Goal: Transaction & Acquisition: Purchase product/service

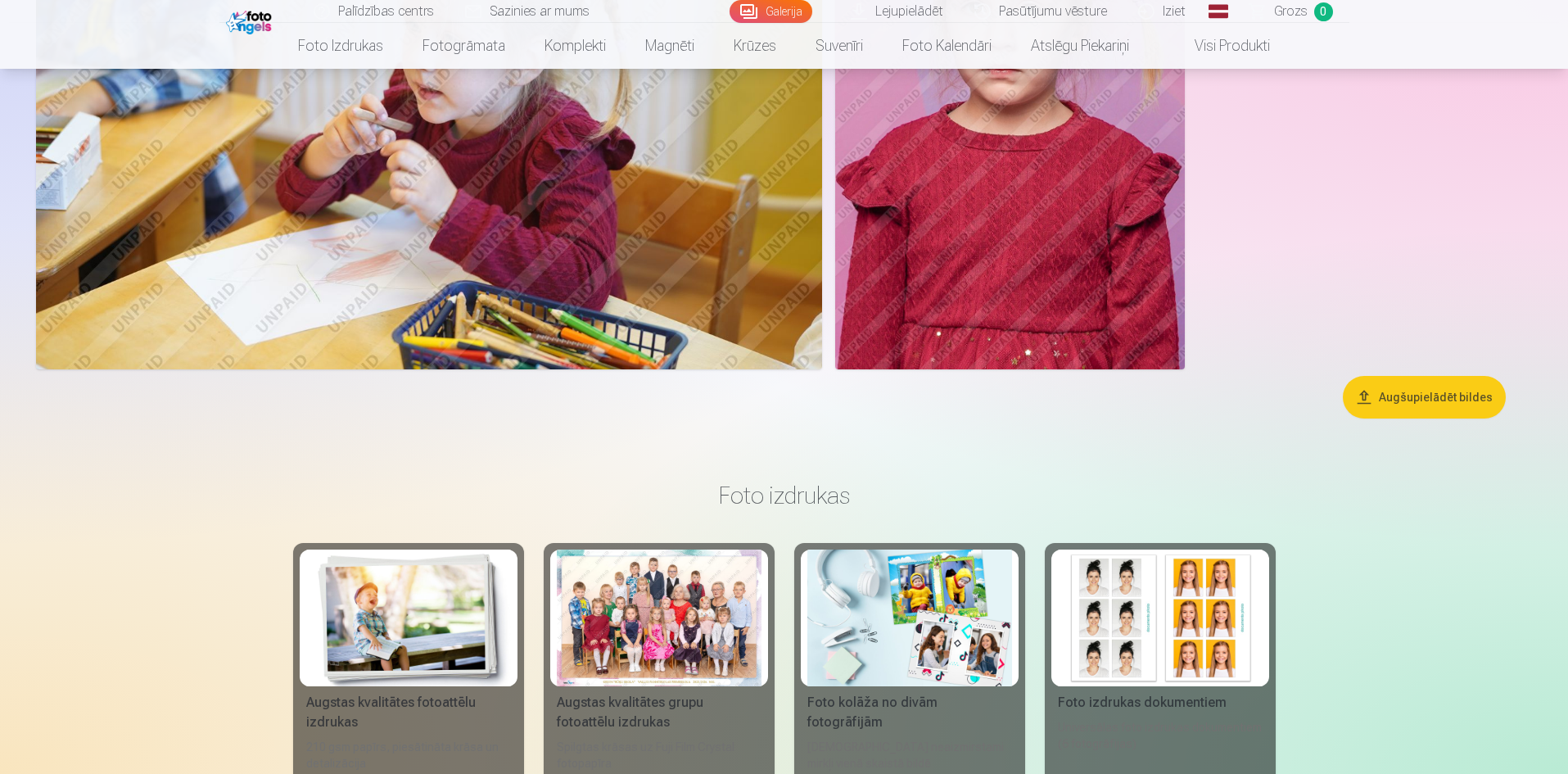
scroll to position [13786, 0]
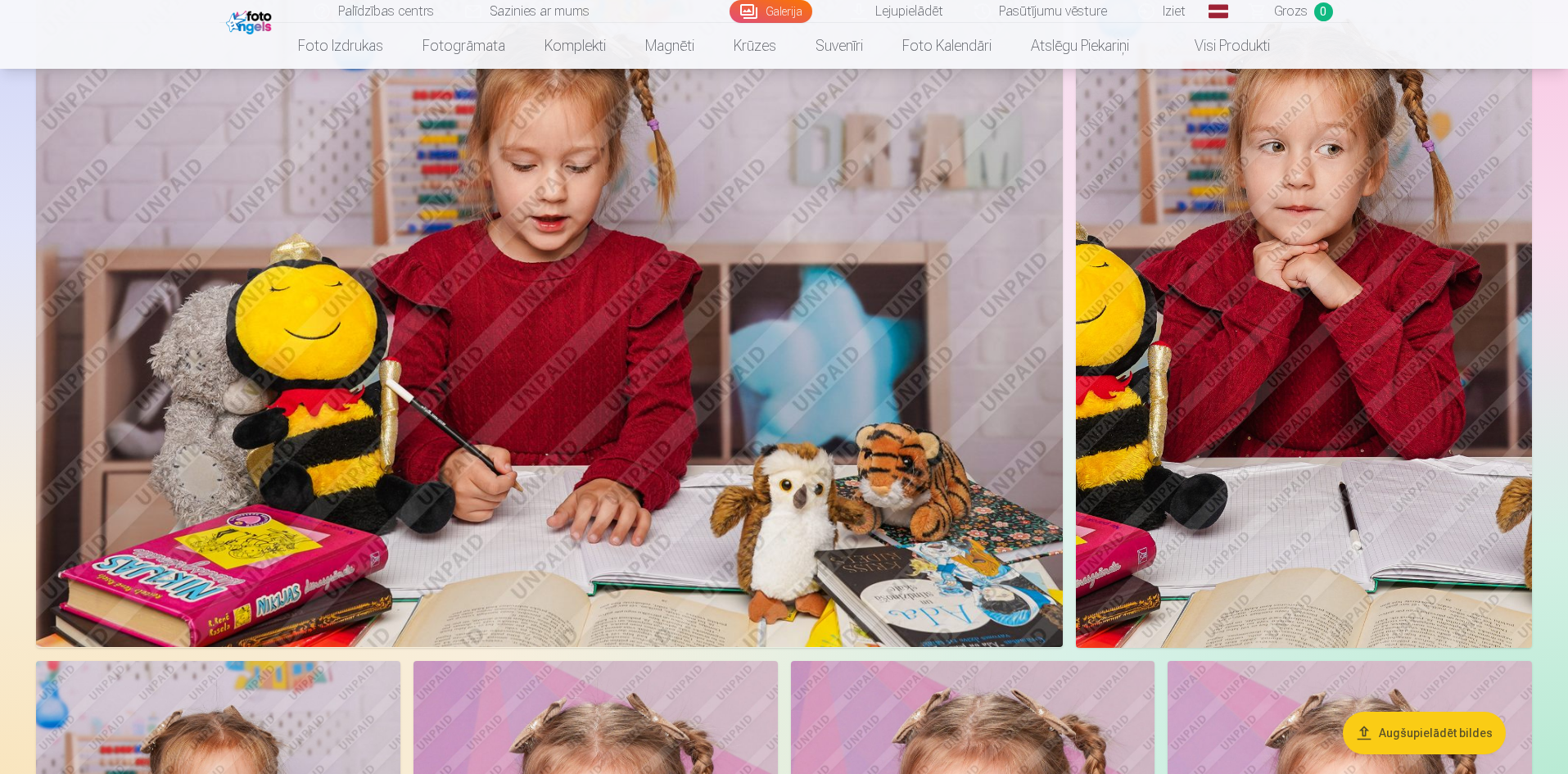
drag, startPoint x: 186, startPoint y: 506, endPoint x: 205, endPoint y: 487, distance: 26.9
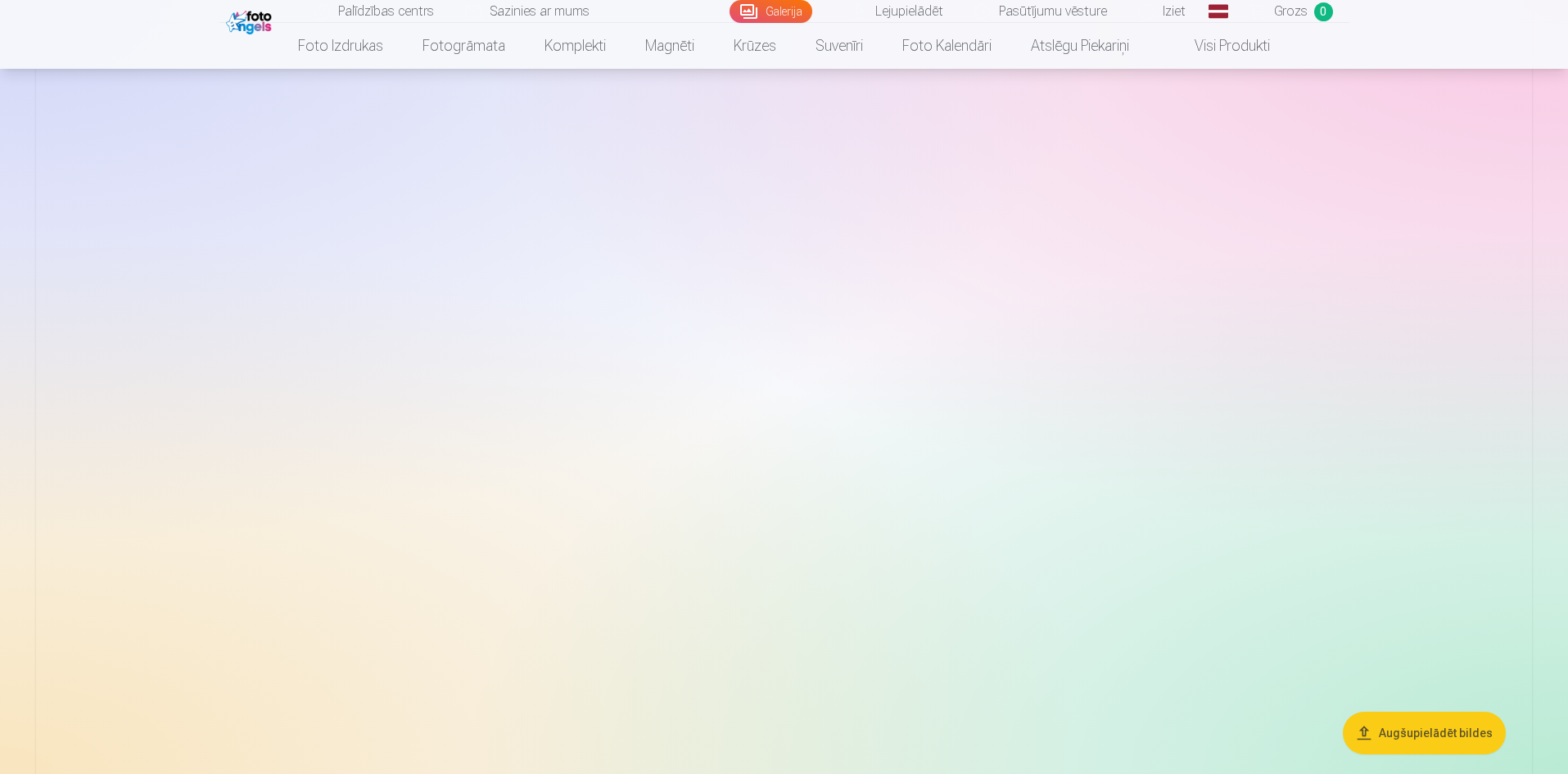
scroll to position [1321, 0]
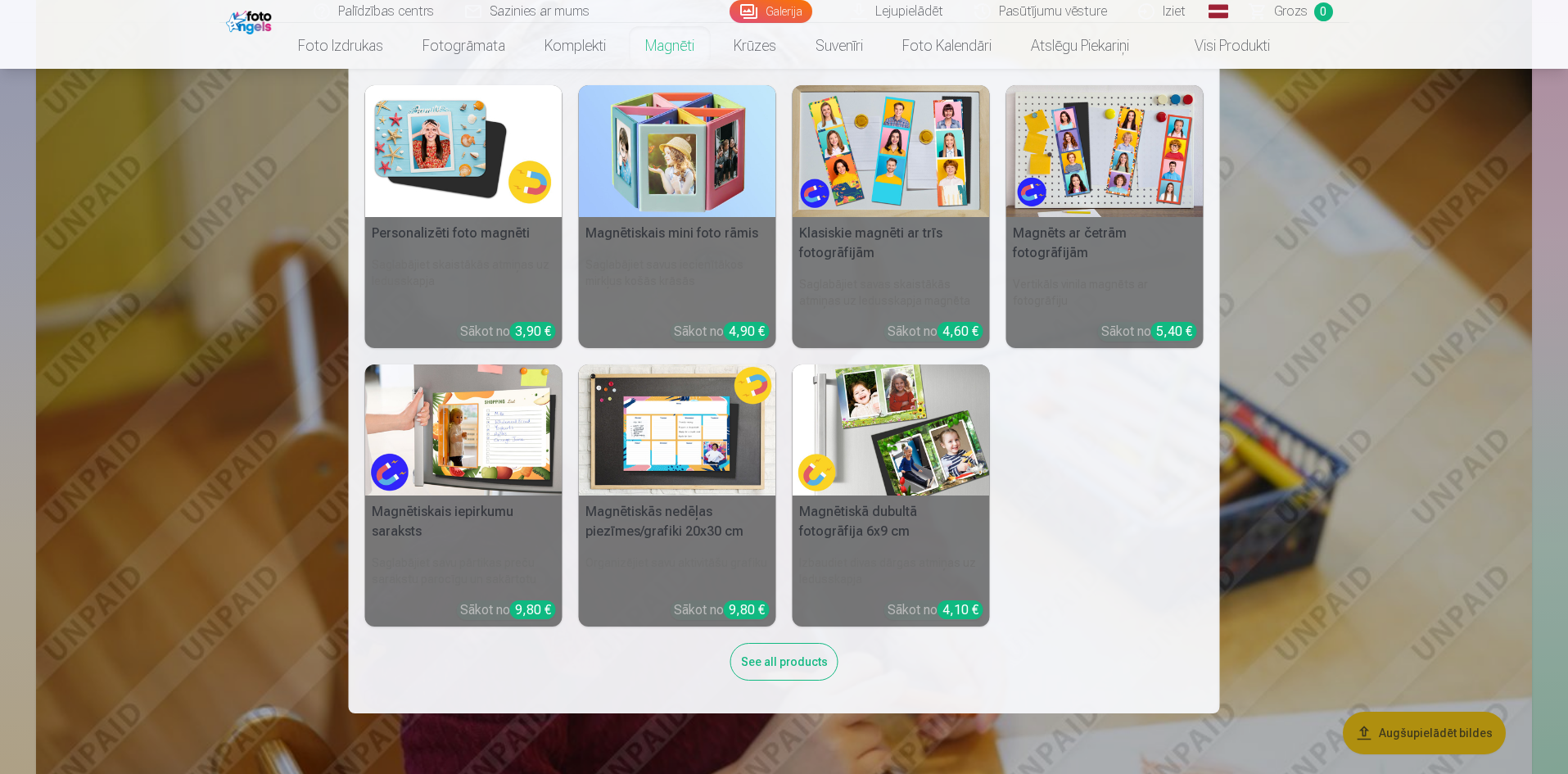
click at [675, 48] on link "Magnēti" at bounding box center [669, 45] width 88 height 45
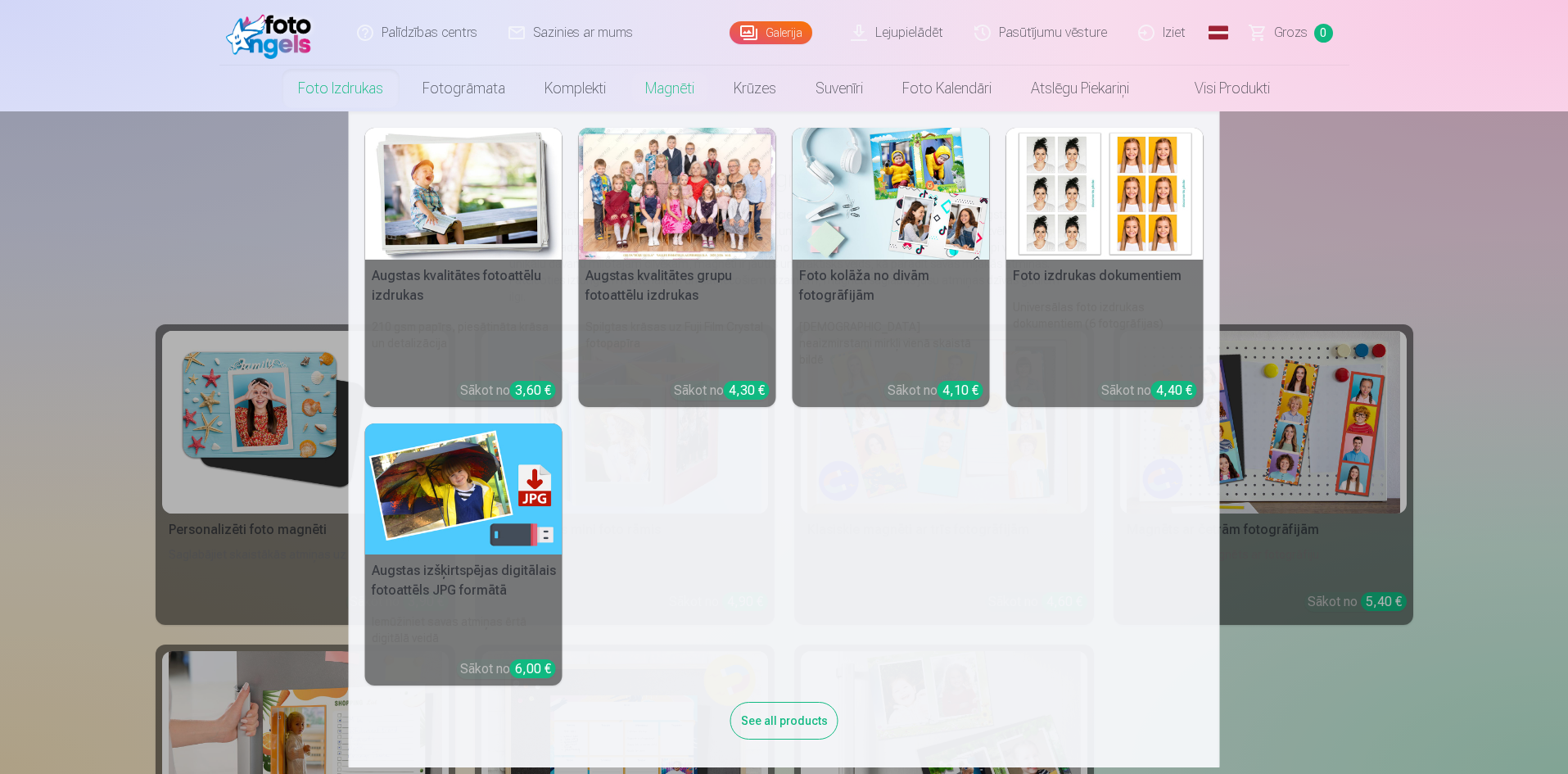
click at [302, 97] on link "Foto izdrukas" at bounding box center [341, 88] width 124 height 45
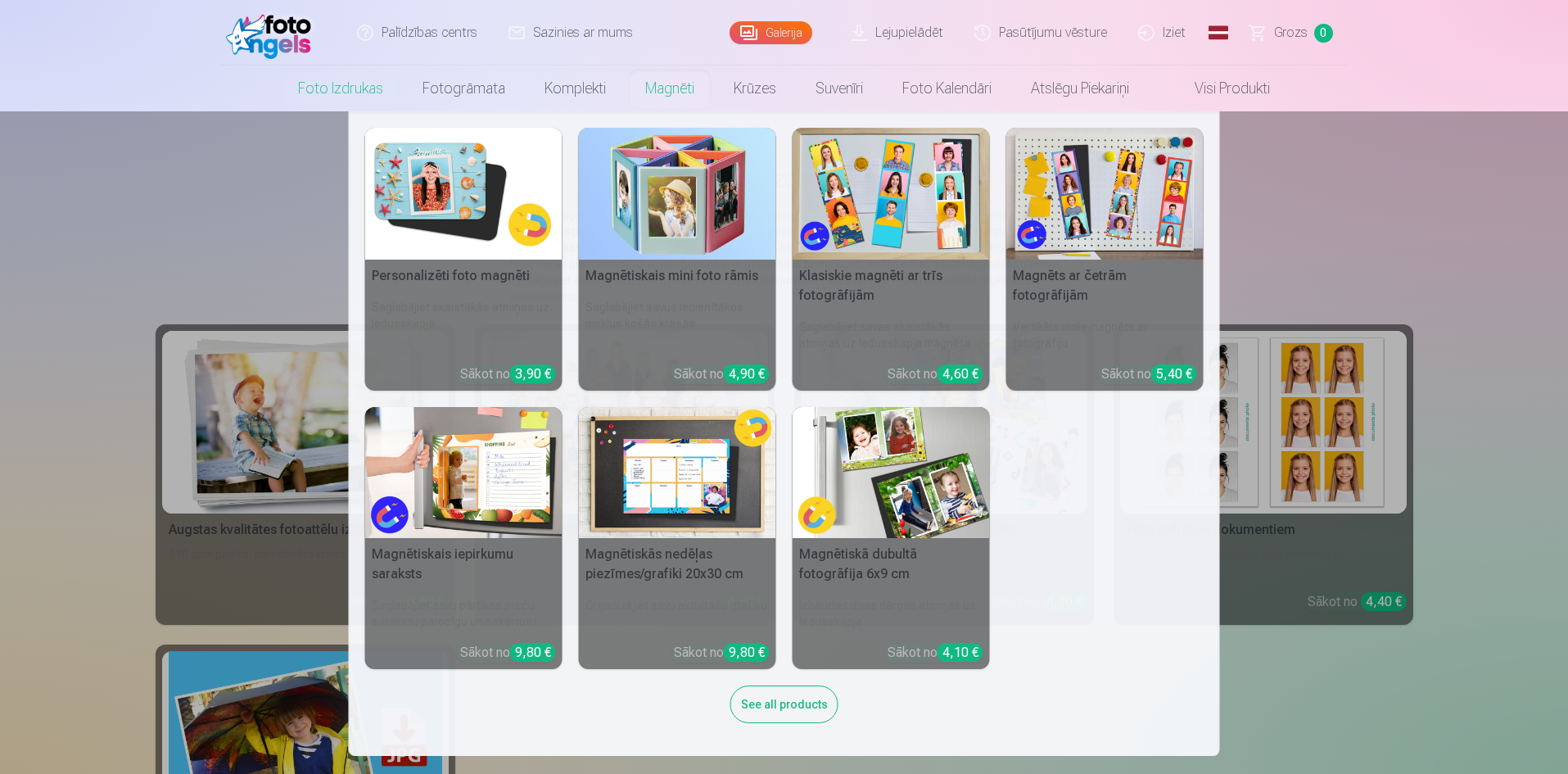
click at [639, 94] on link "Magnēti" at bounding box center [669, 88] width 88 height 45
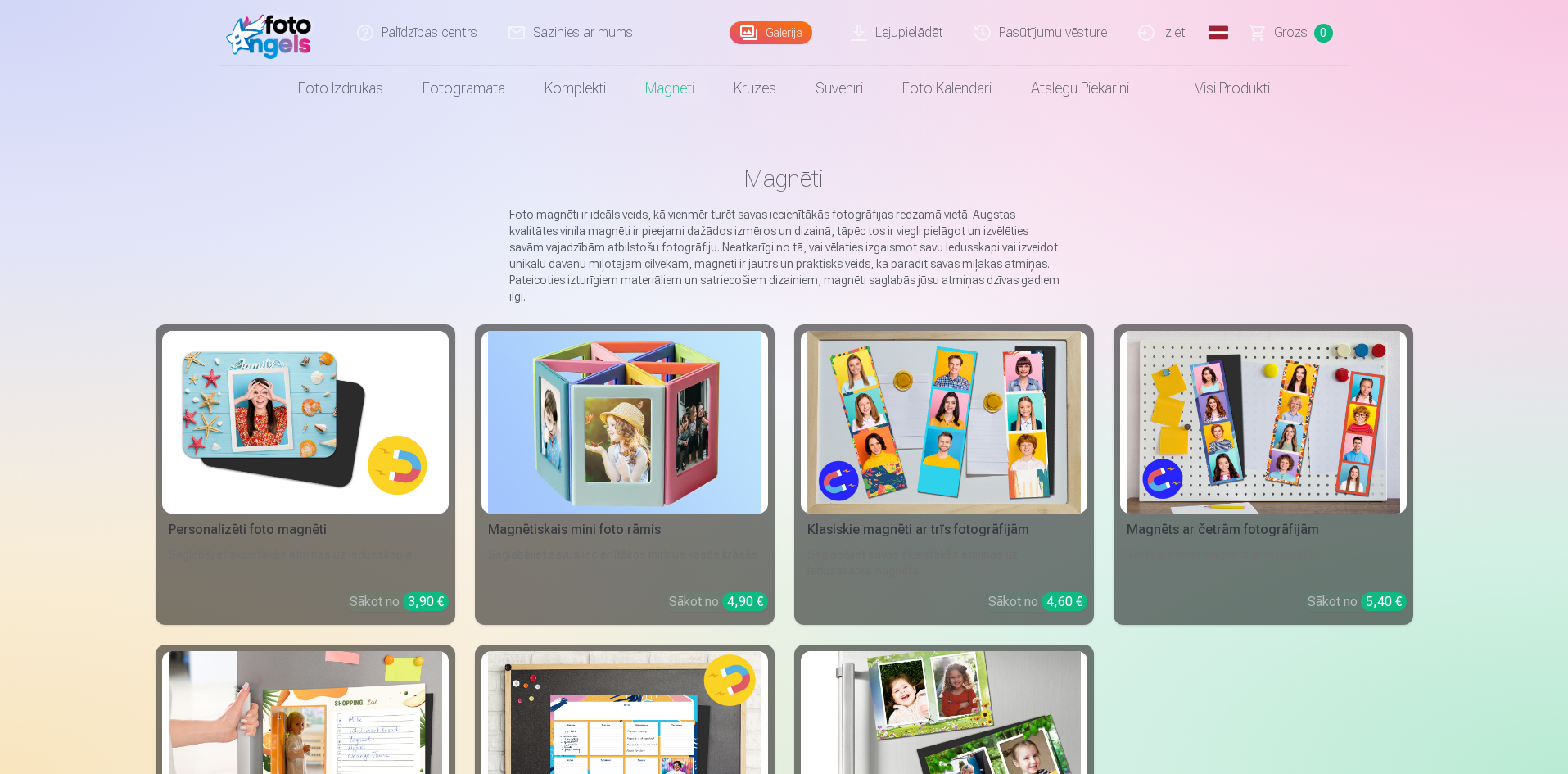
click at [306, 412] on img at bounding box center [305, 422] width 274 height 183
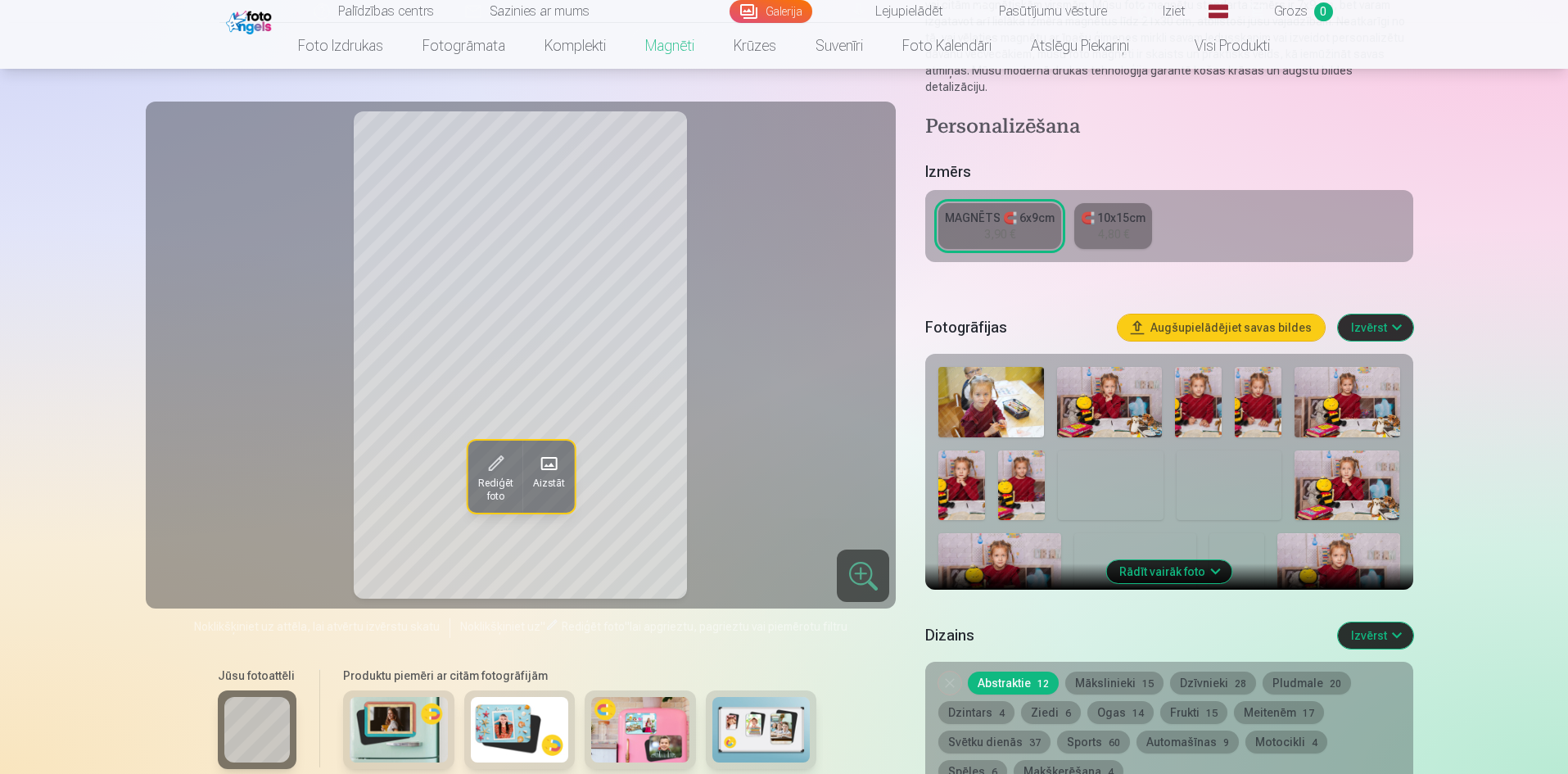
scroll to position [273, 0]
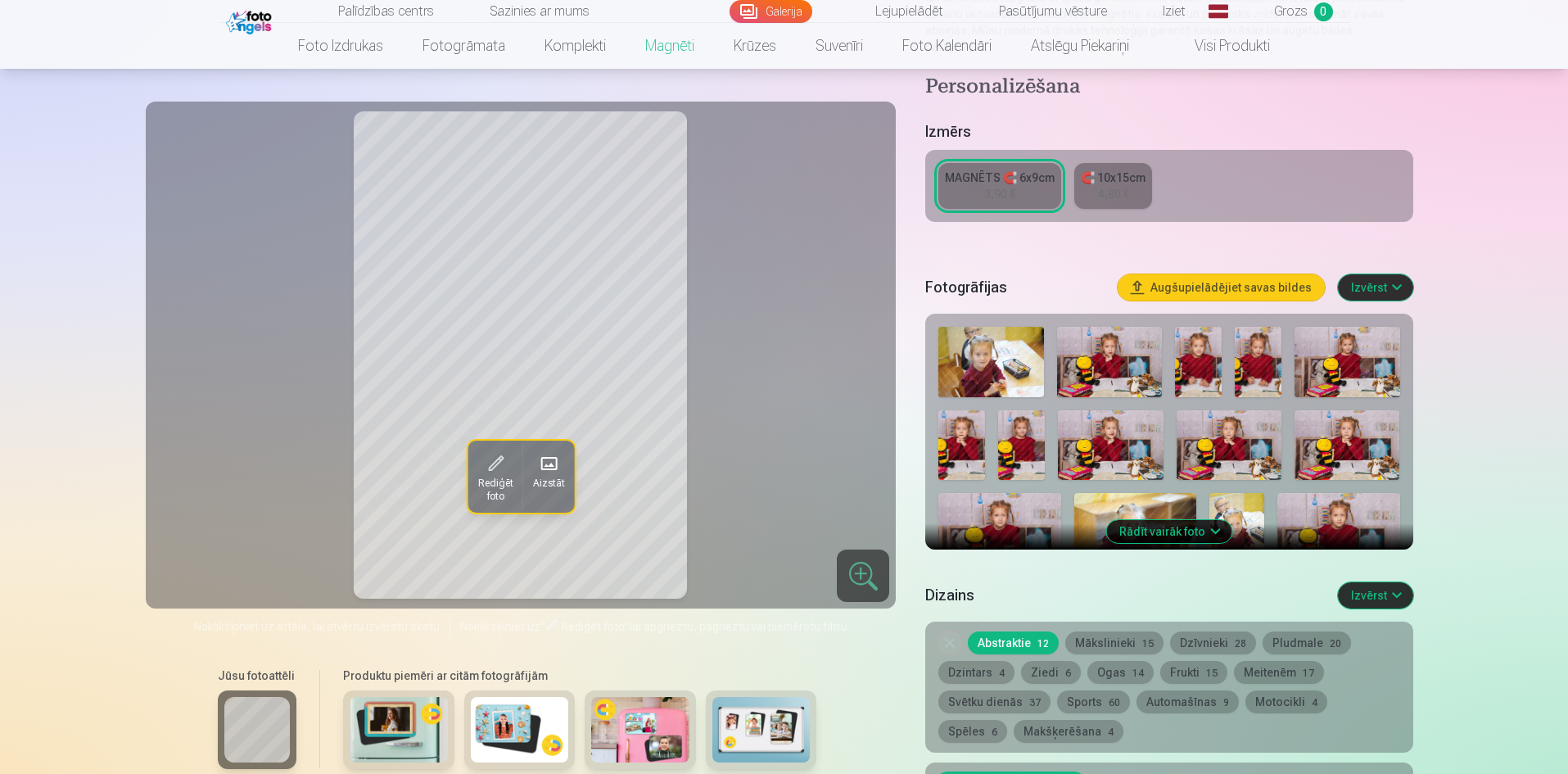
click at [970, 337] on img at bounding box center [990, 362] width 105 height 71
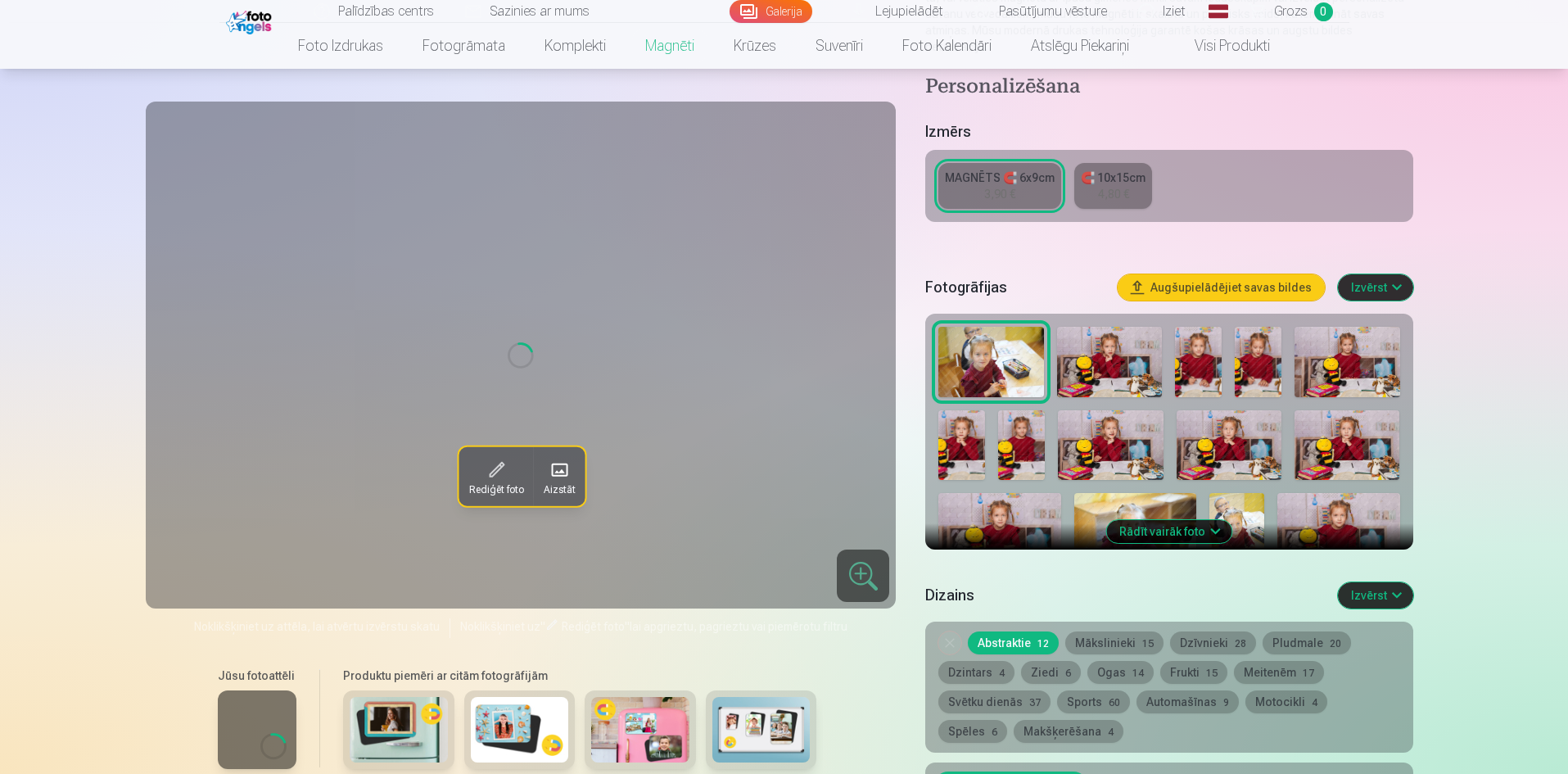
click at [1078, 345] on img at bounding box center [1109, 362] width 105 height 71
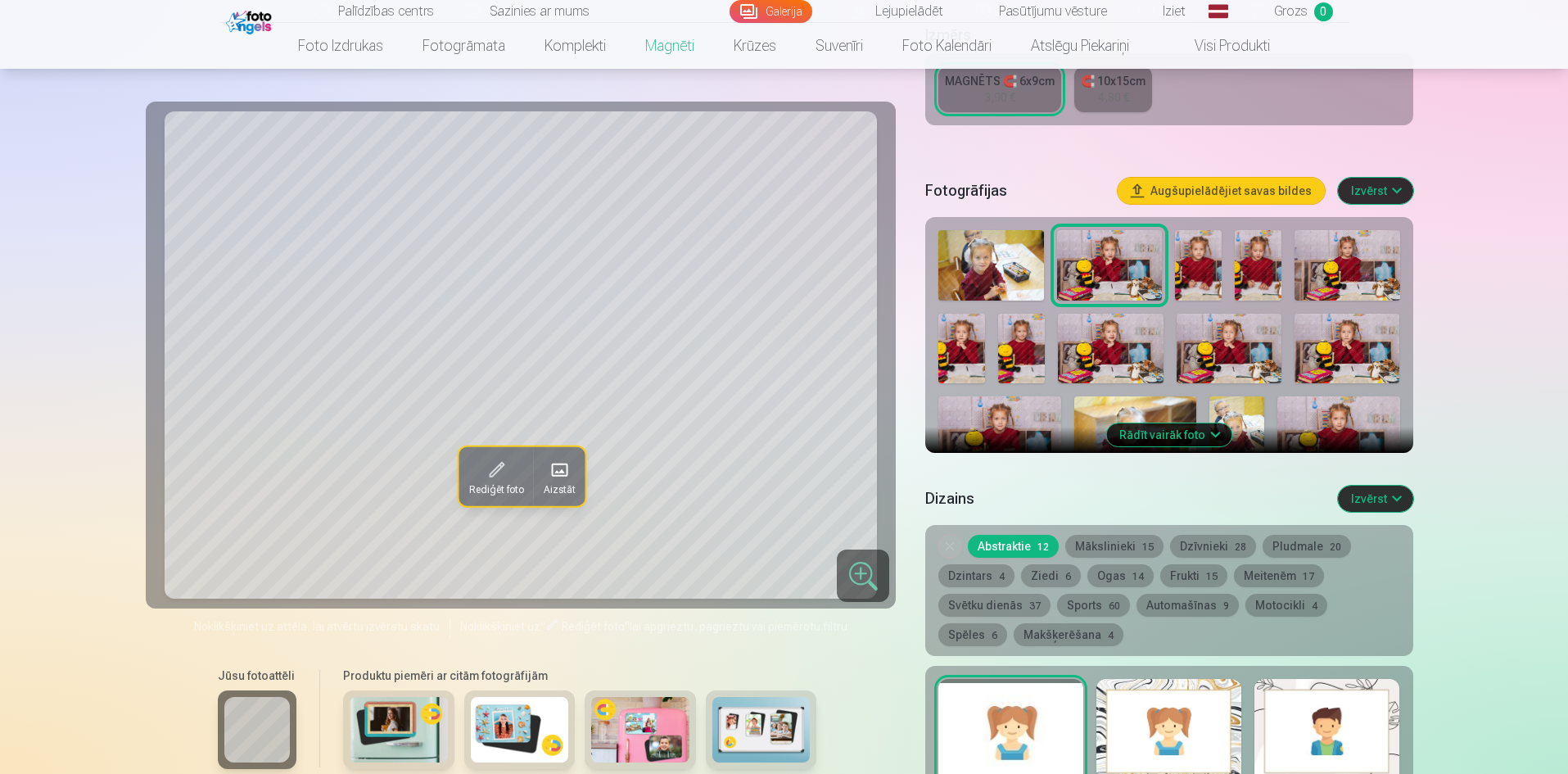
scroll to position [409, 0]
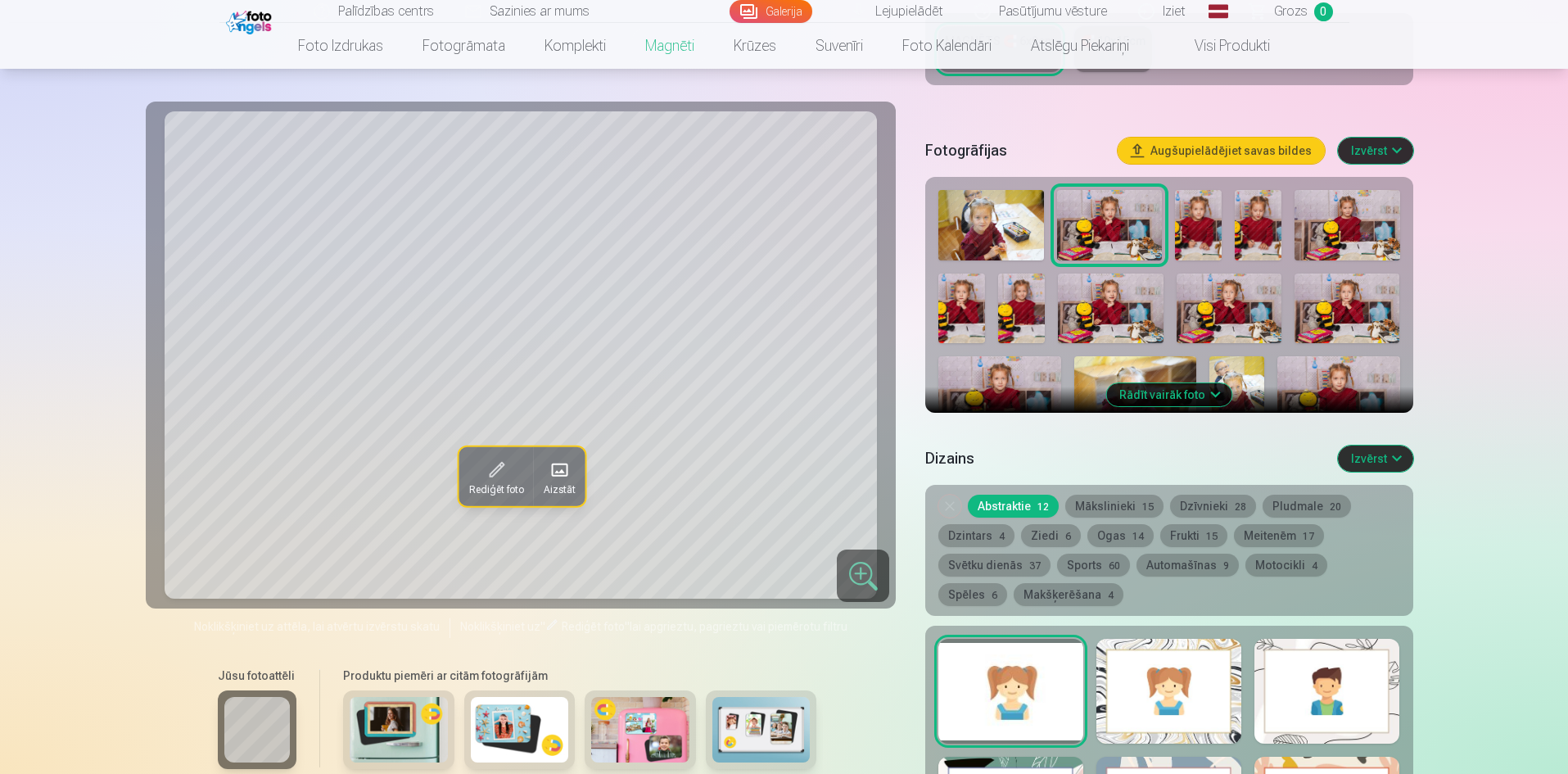
click at [1160, 383] on button "Rādīt vairāk foto" at bounding box center [1168, 394] width 125 height 23
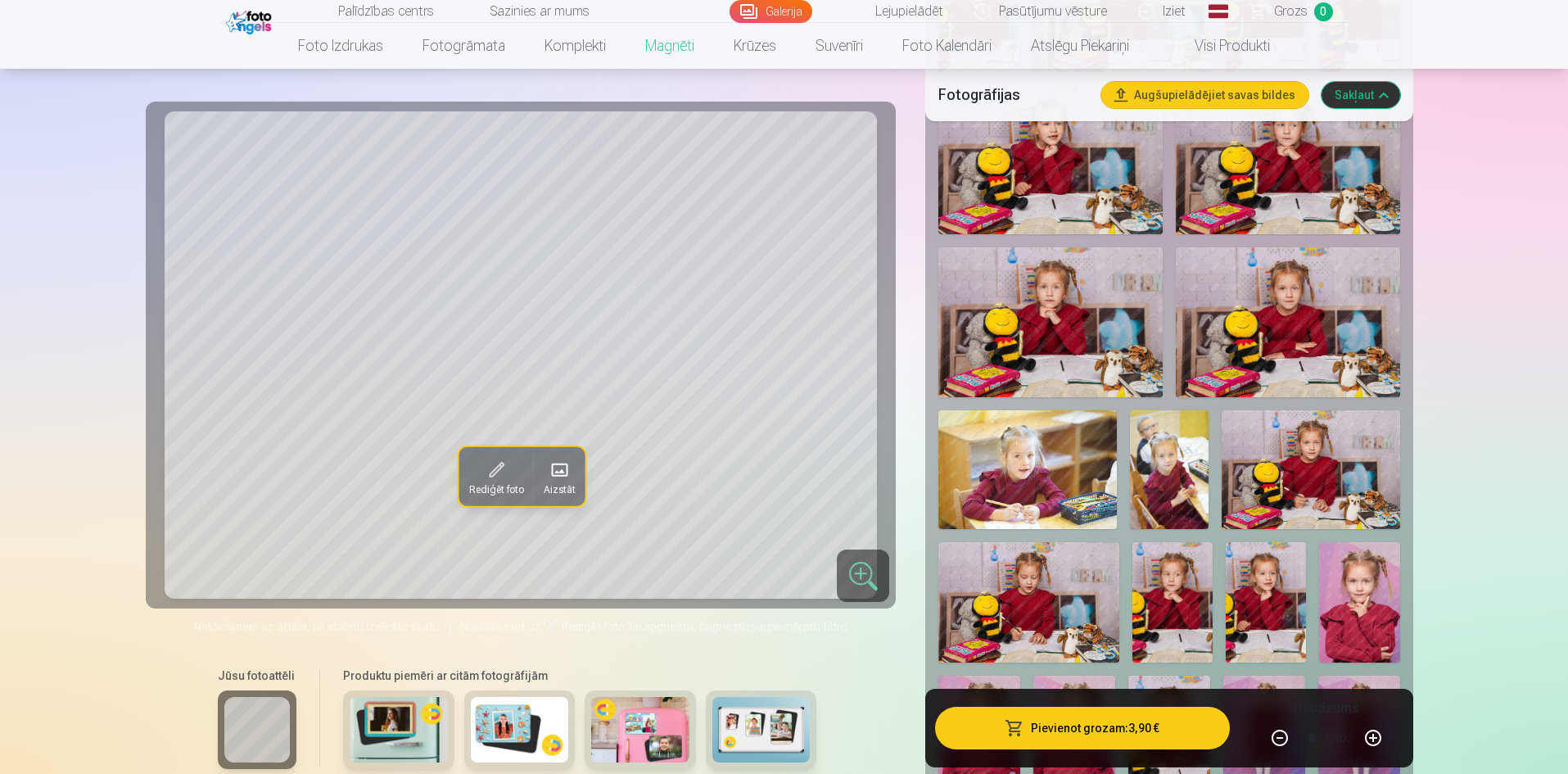
scroll to position [819, 0]
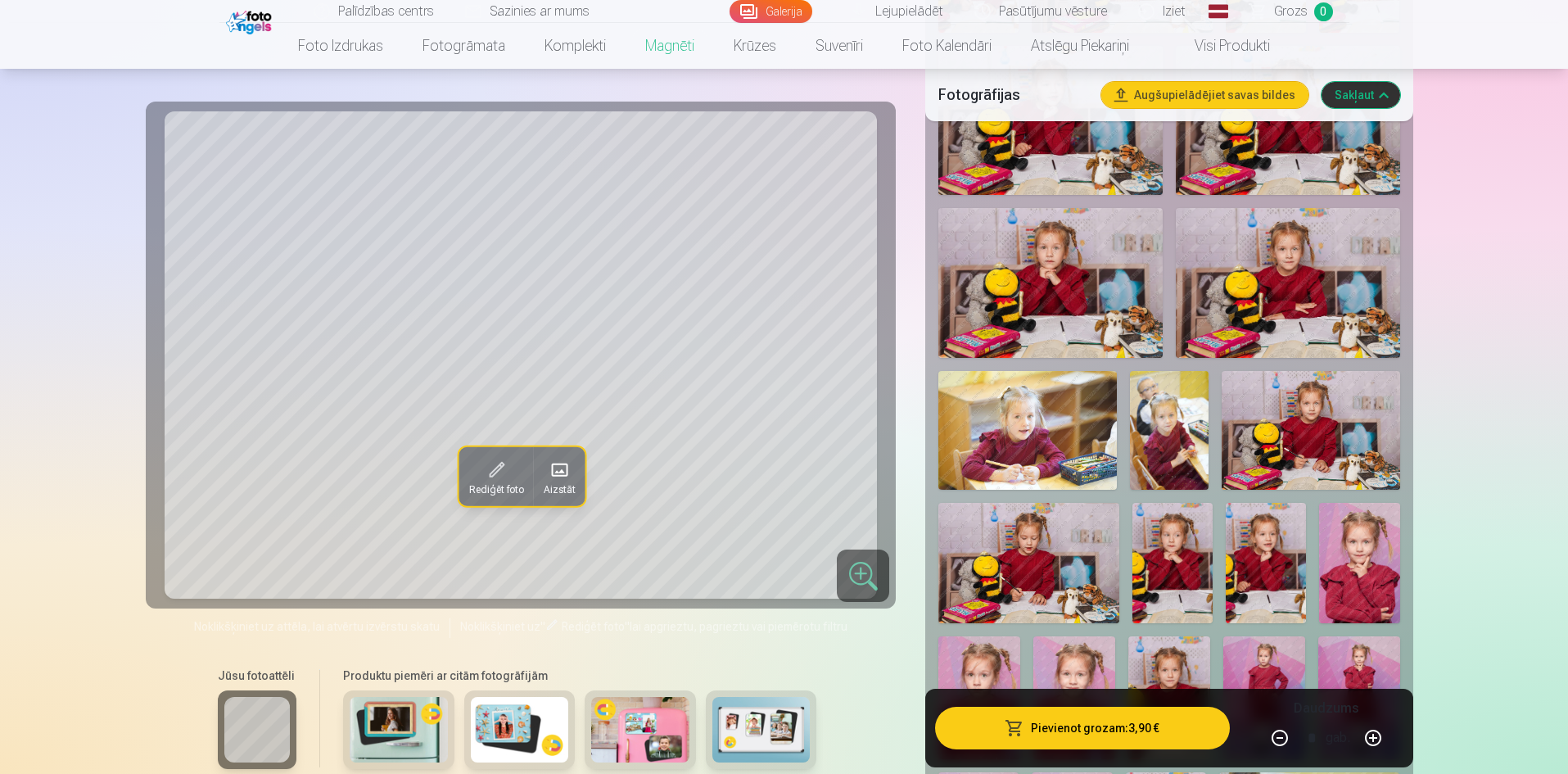
click at [1356, 519] on img at bounding box center [1359, 563] width 80 height 121
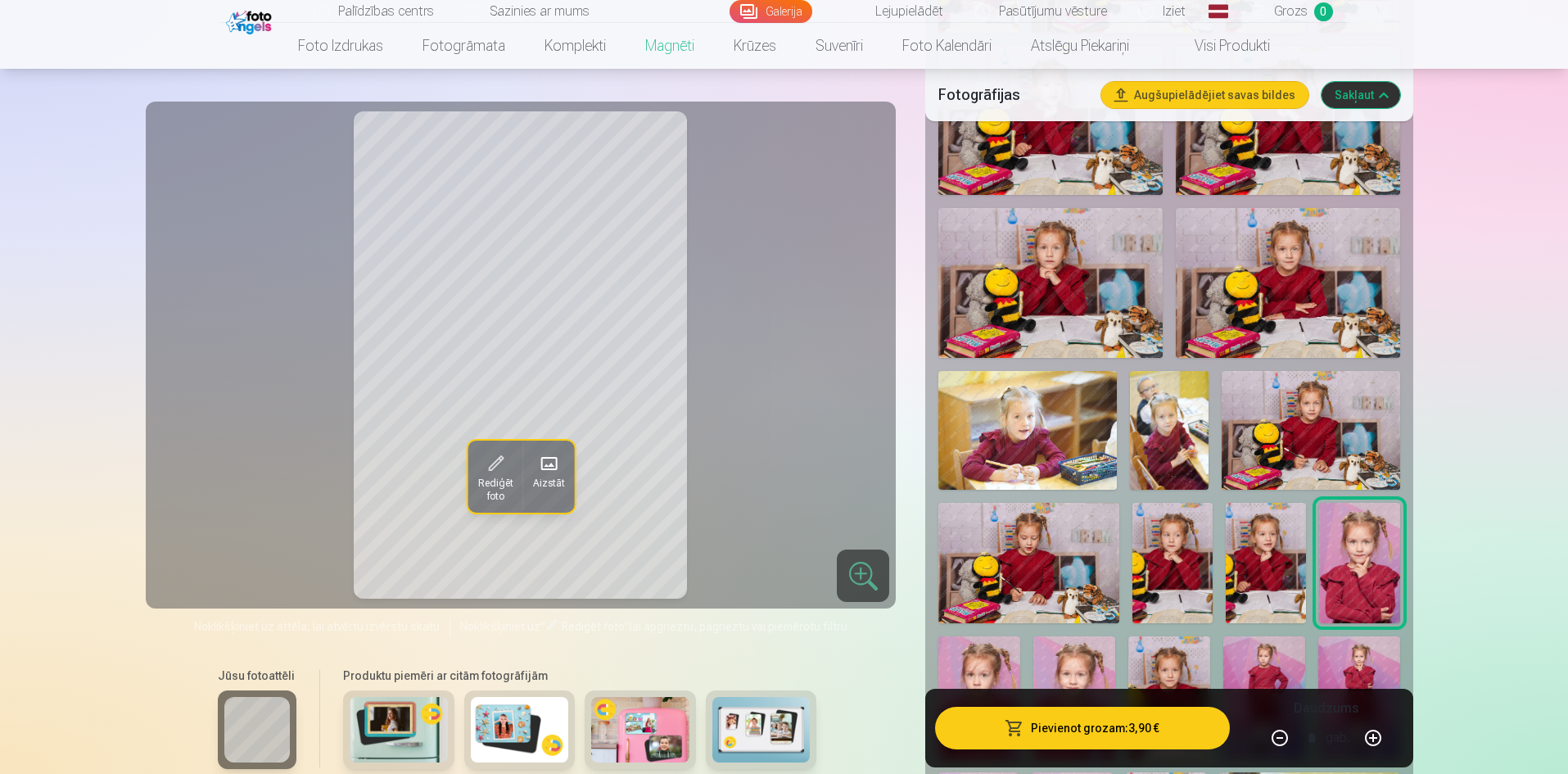
click at [503, 468] on span at bounding box center [495, 463] width 26 height 26
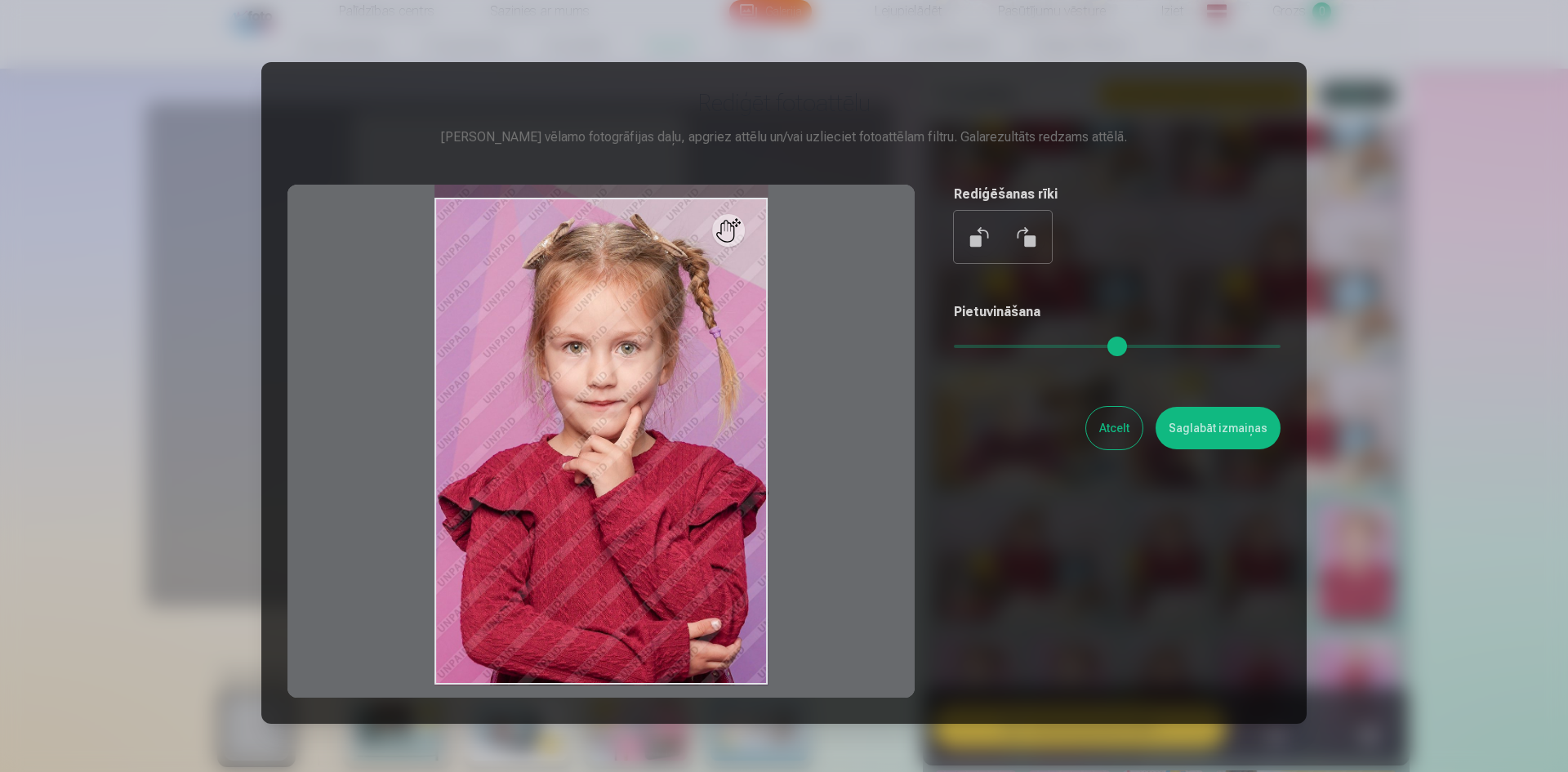
click at [971, 240] on button at bounding box center [980, 237] width 39 height 39
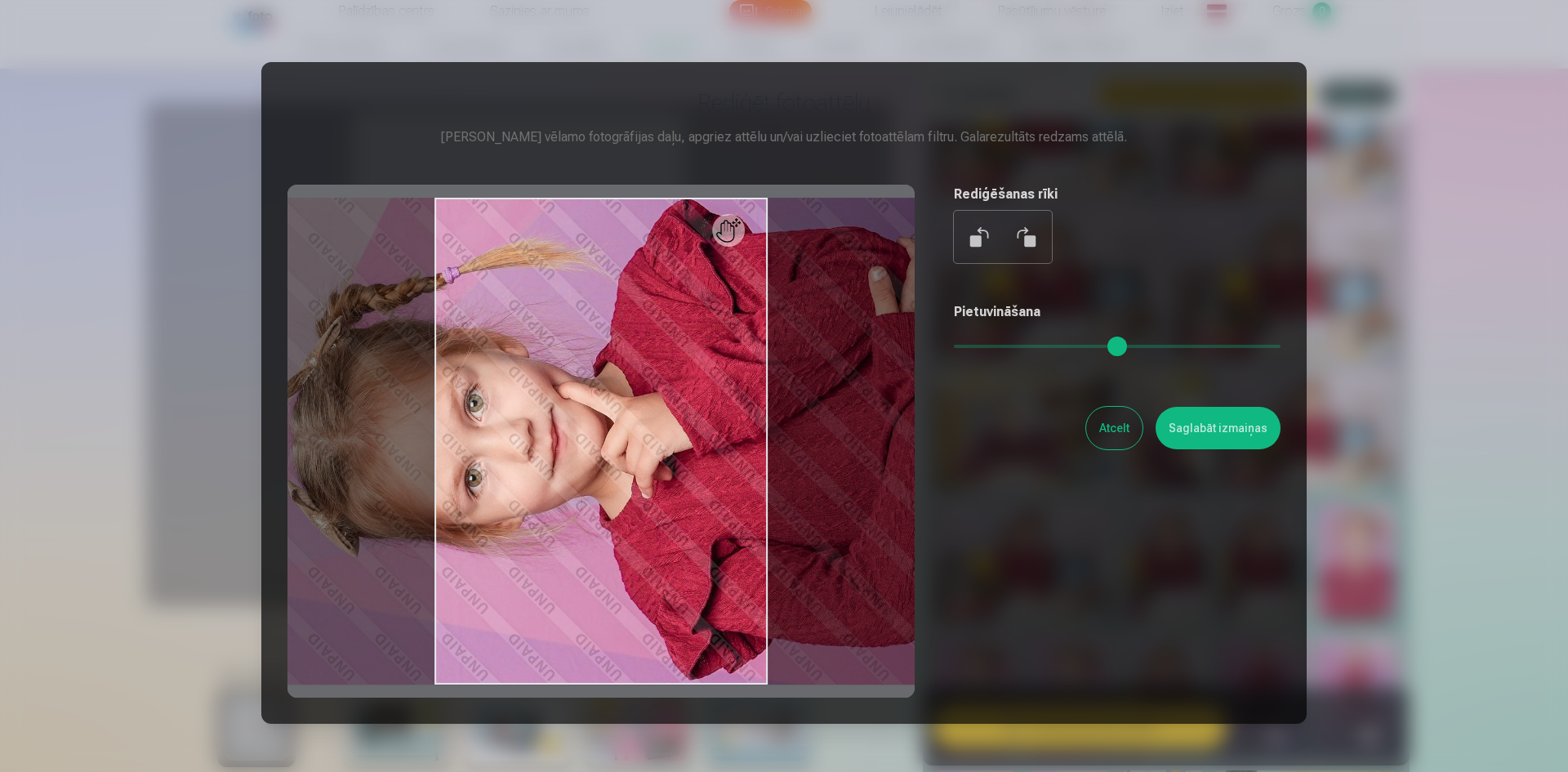
click at [971, 240] on button at bounding box center [980, 237] width 39 height 39
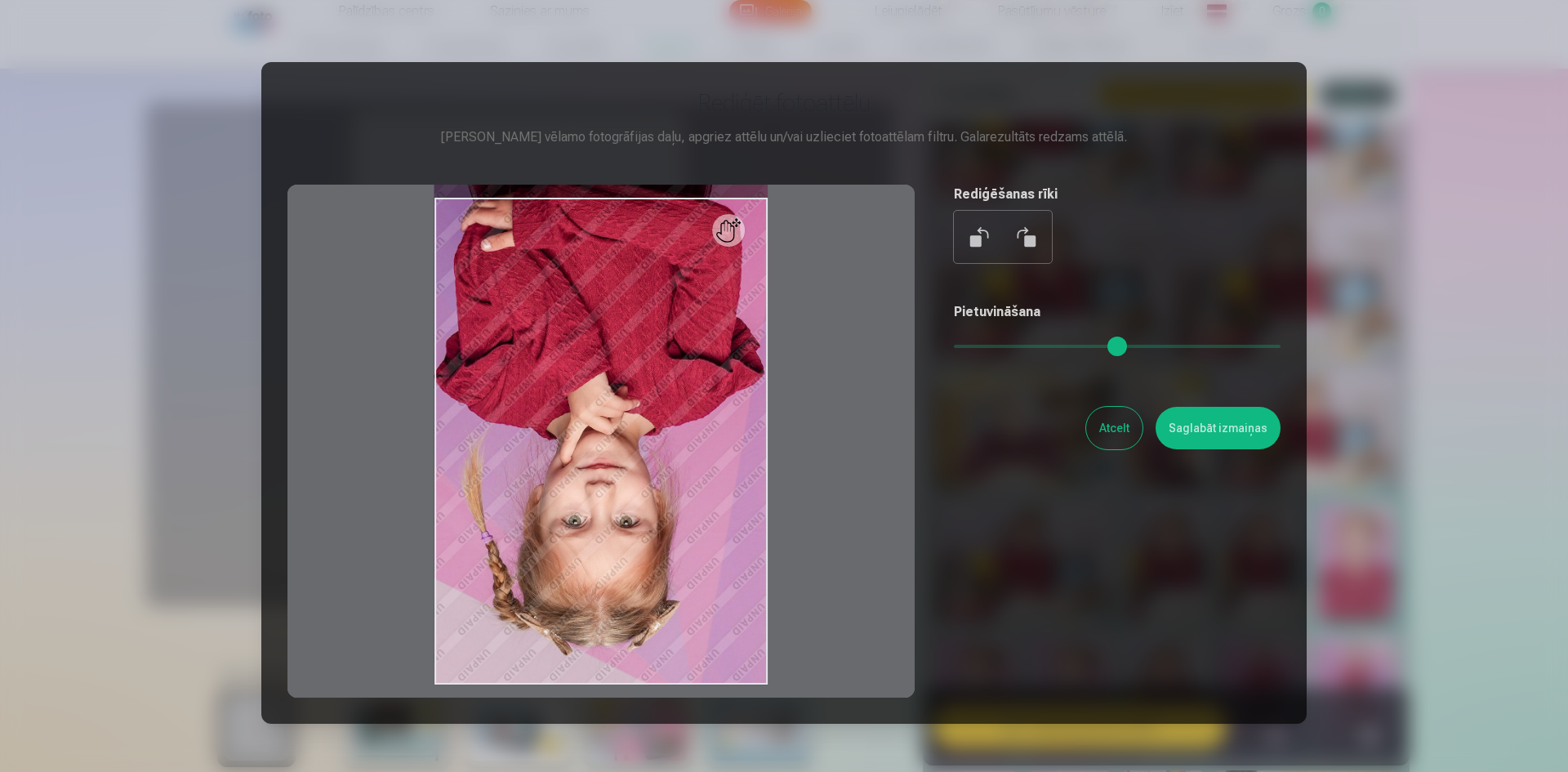
click at [970, 240] on button at bounding box center [980, 237] width 39 height 39
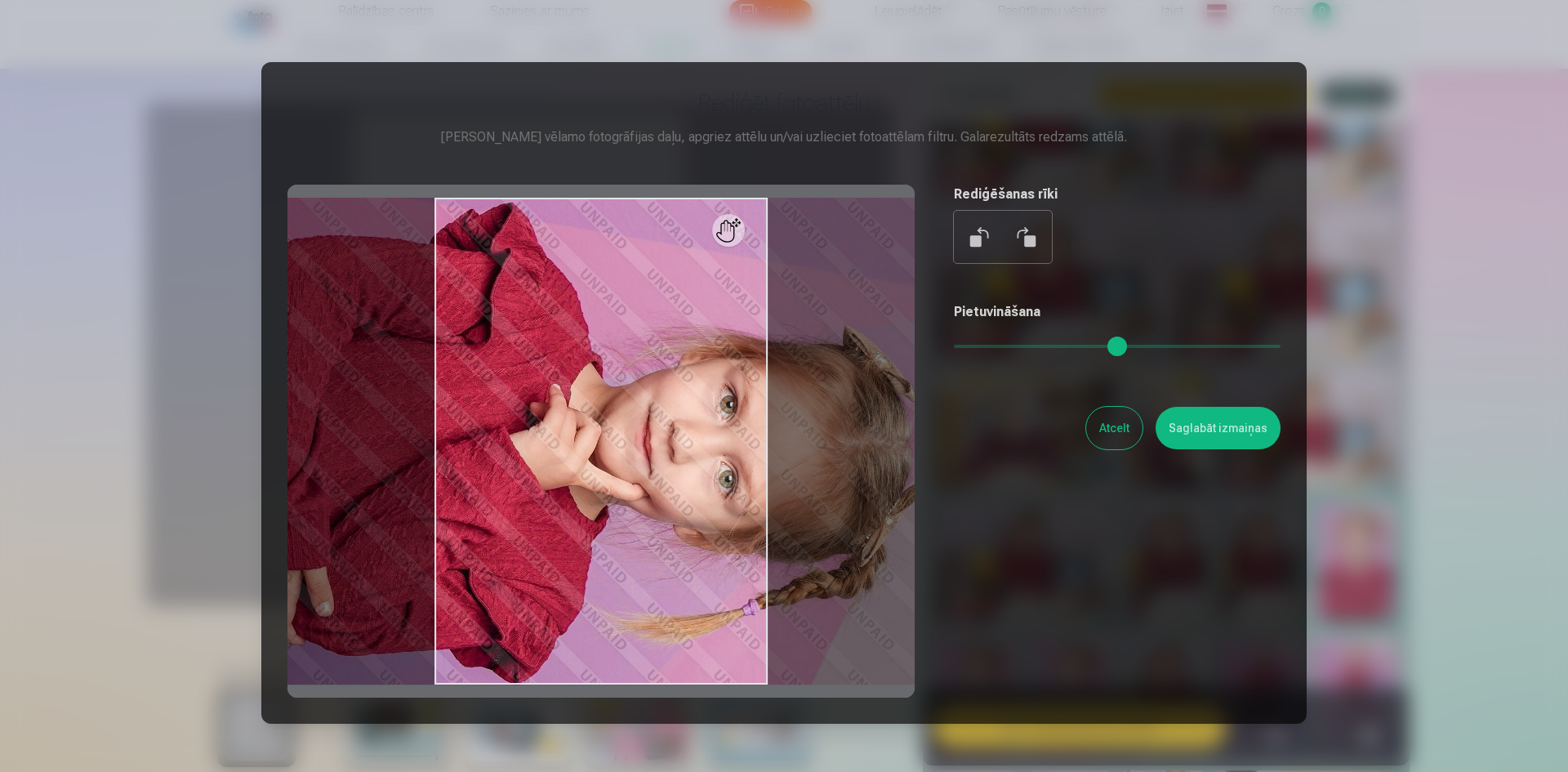
click at [965, 242] on button at bounding box center [980, 237] width 39 height 39
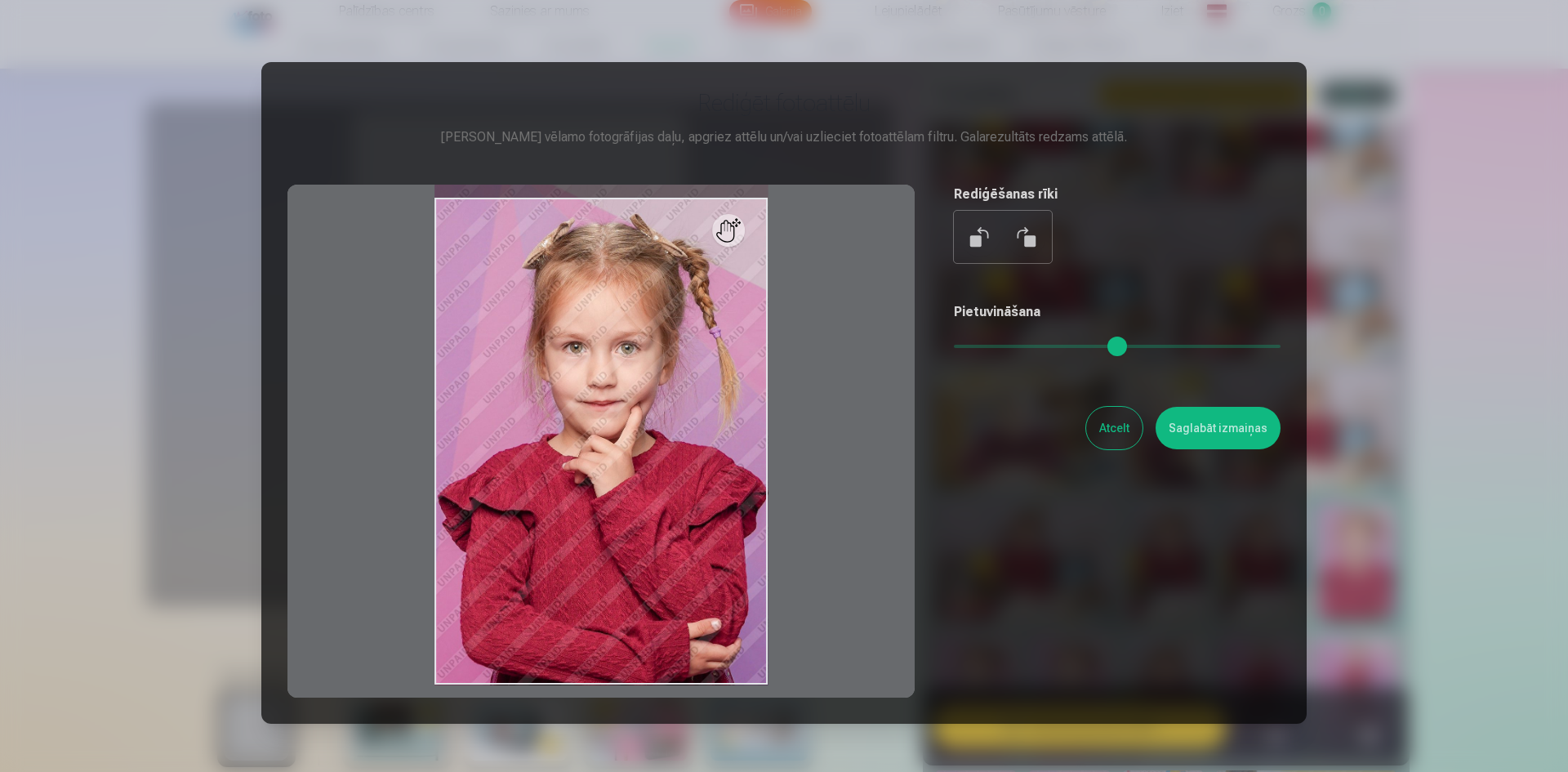
click at [1102, 437] on button "Atcelt" at bounding box center [1114, 428] width 56 height 43
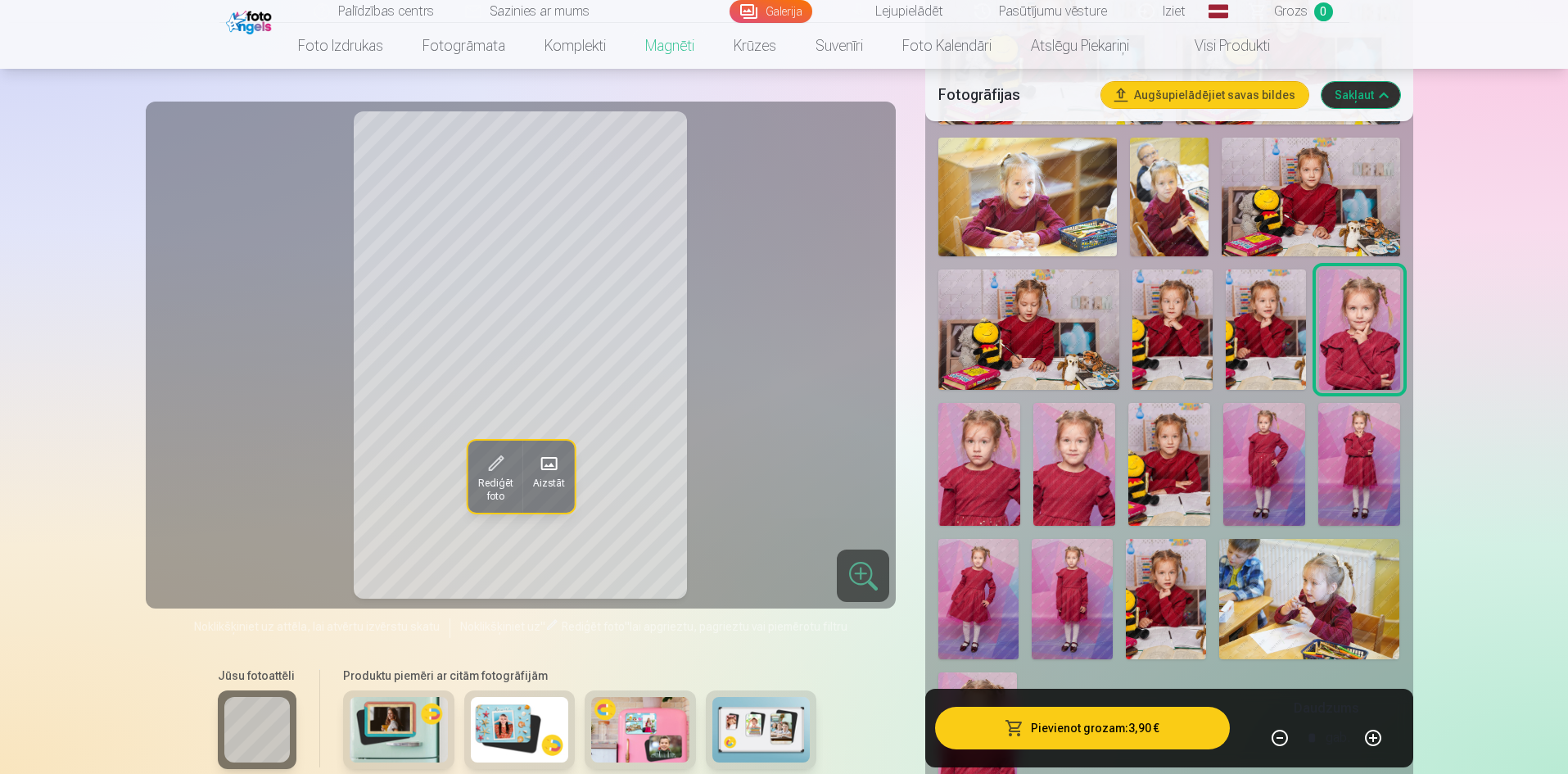
scroll to position [1091, 0]
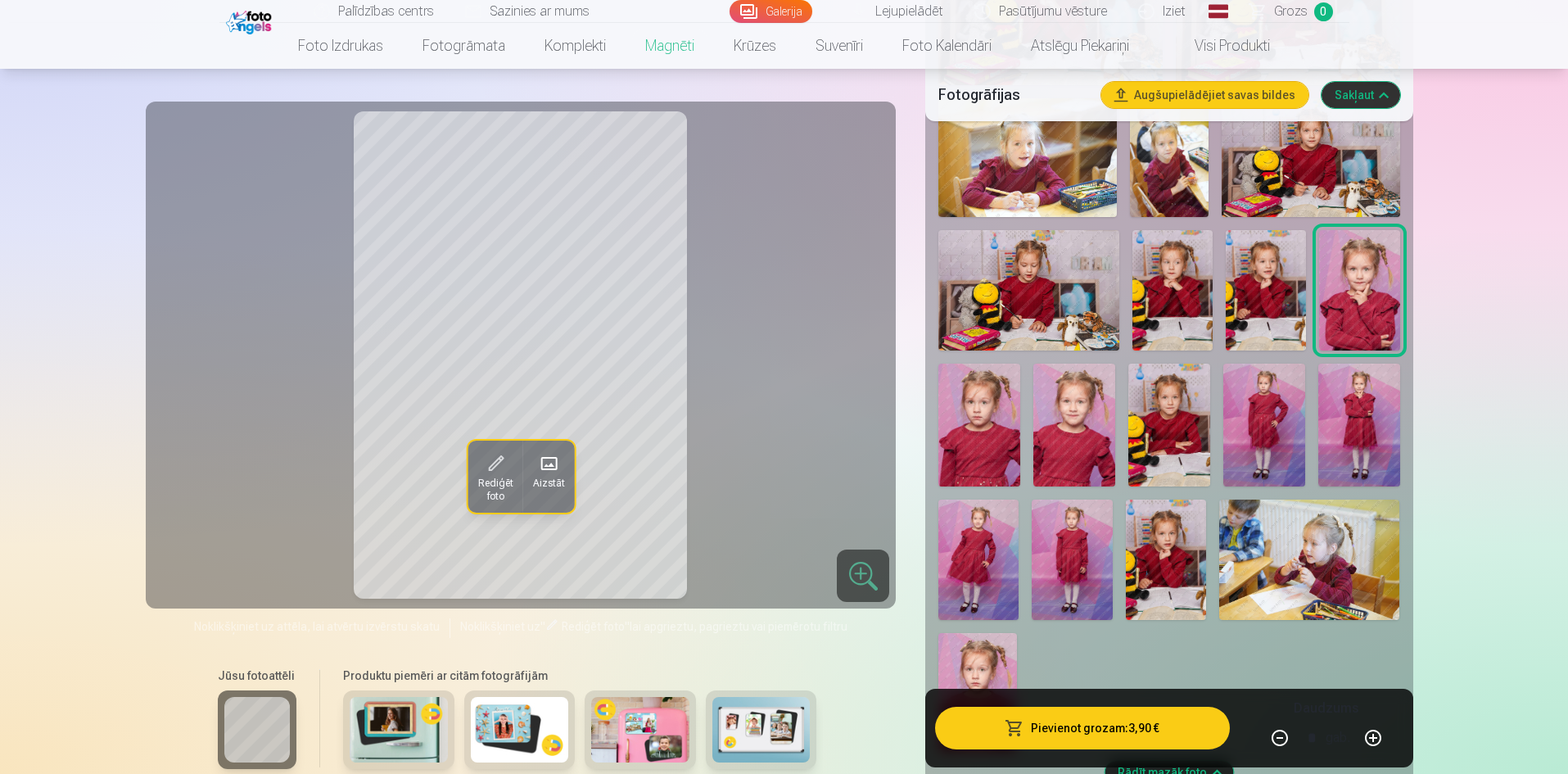
click at [1267, 413] on img at bounding box center [1264, 425] width 82 height 123
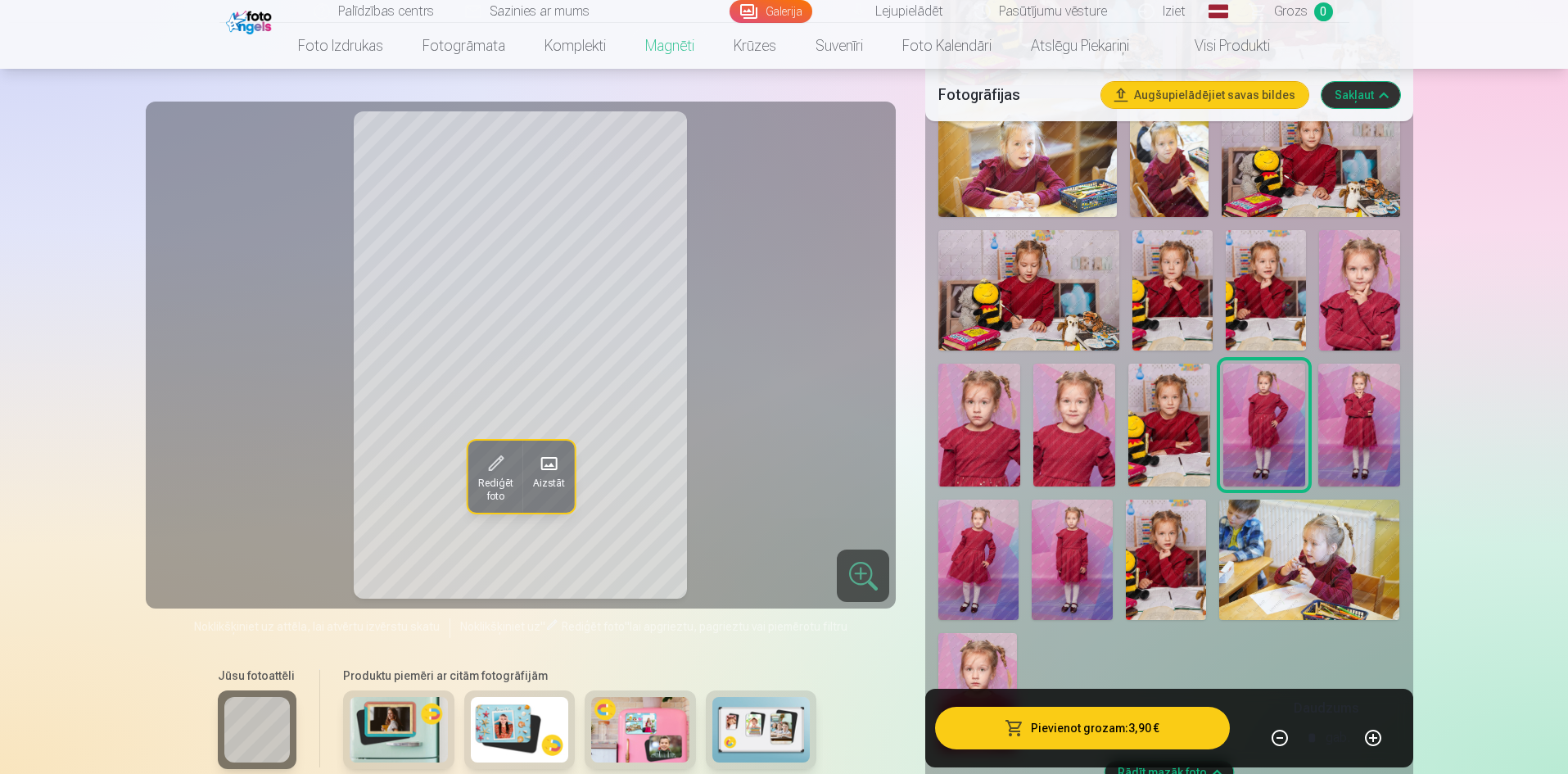
click at [1362, 422] on img at bounding box center [1359, 425] width 82 height 123
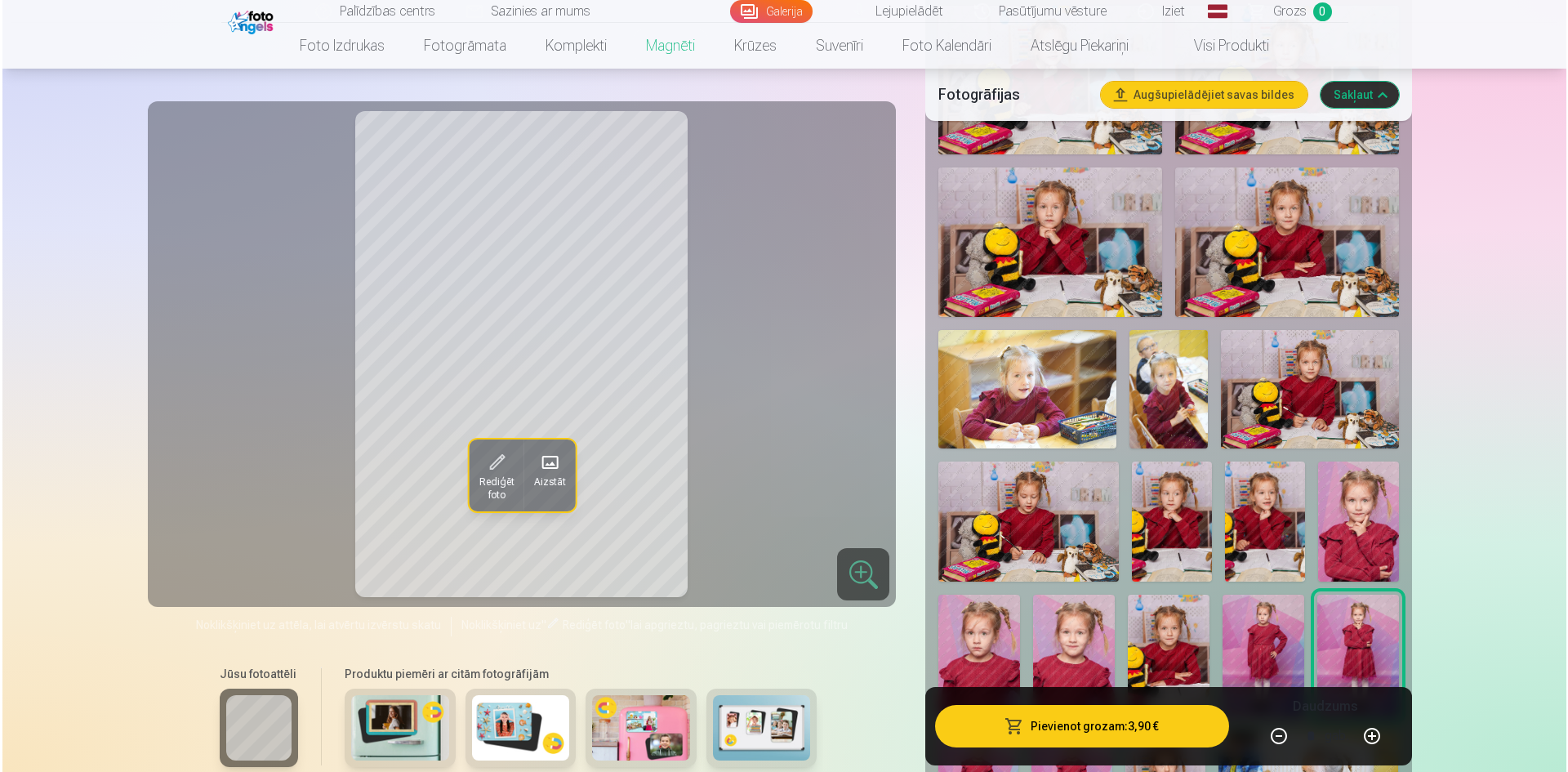
scroll to position [816, 0]
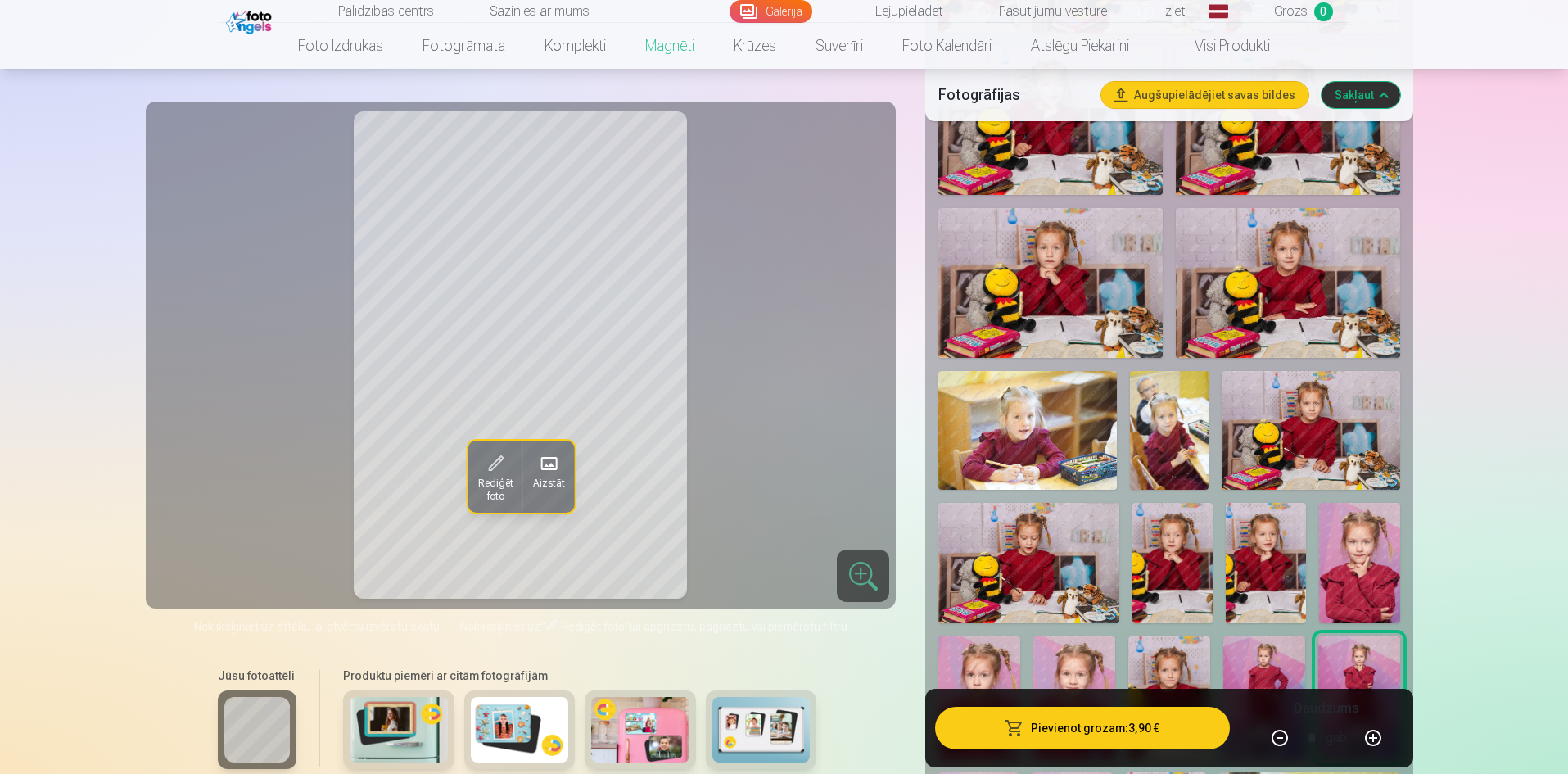
click at [1378, 525] on img at bounding box center [1359, 563] width 80 height 121
click at [1375, 743] on button "button" at bounding box center [1373, 738] width 39 height 39
click at [1383, 743] on button "button" at bounding box center [1373, 738] width 39 height 39
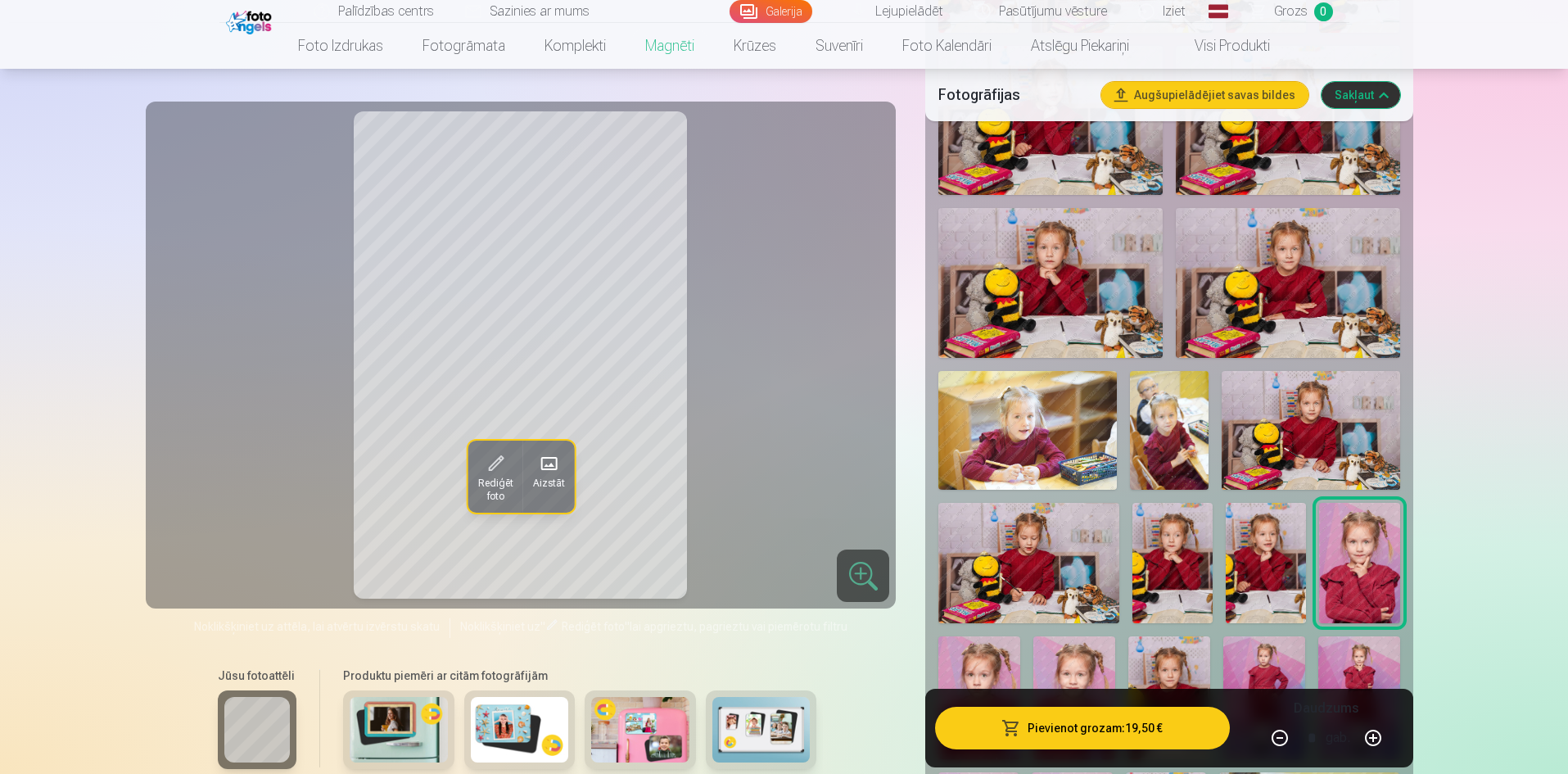
click at [1383, 743] on button "button" at bounding box center [1373, 738] width 39 height 39
type input "*"
click at [1204, 734] on button "Pievienot grozam : 23,40 €" at bounding box center [1082, 729] width 294 height 43
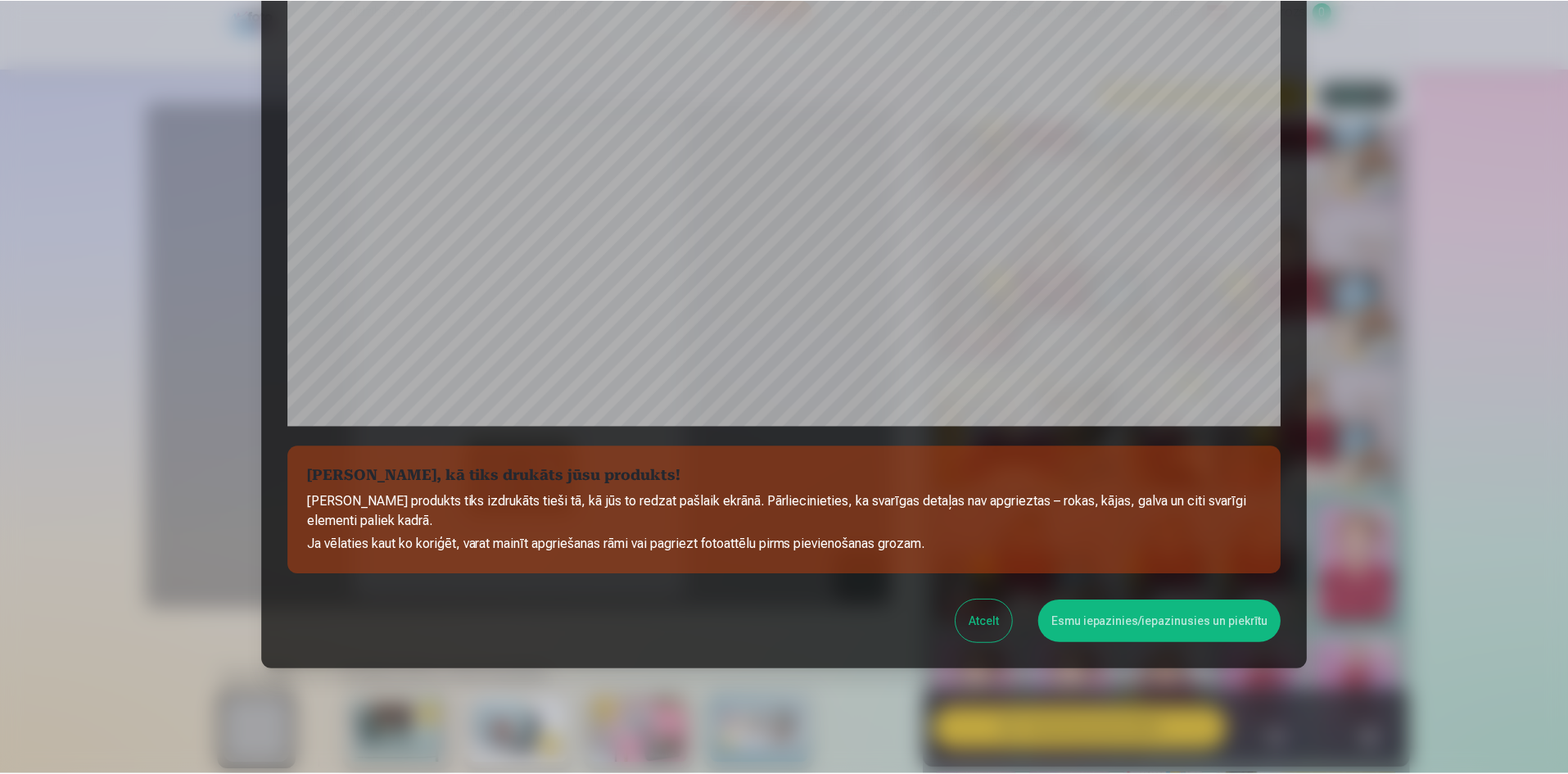
scroll to position [406, 0]
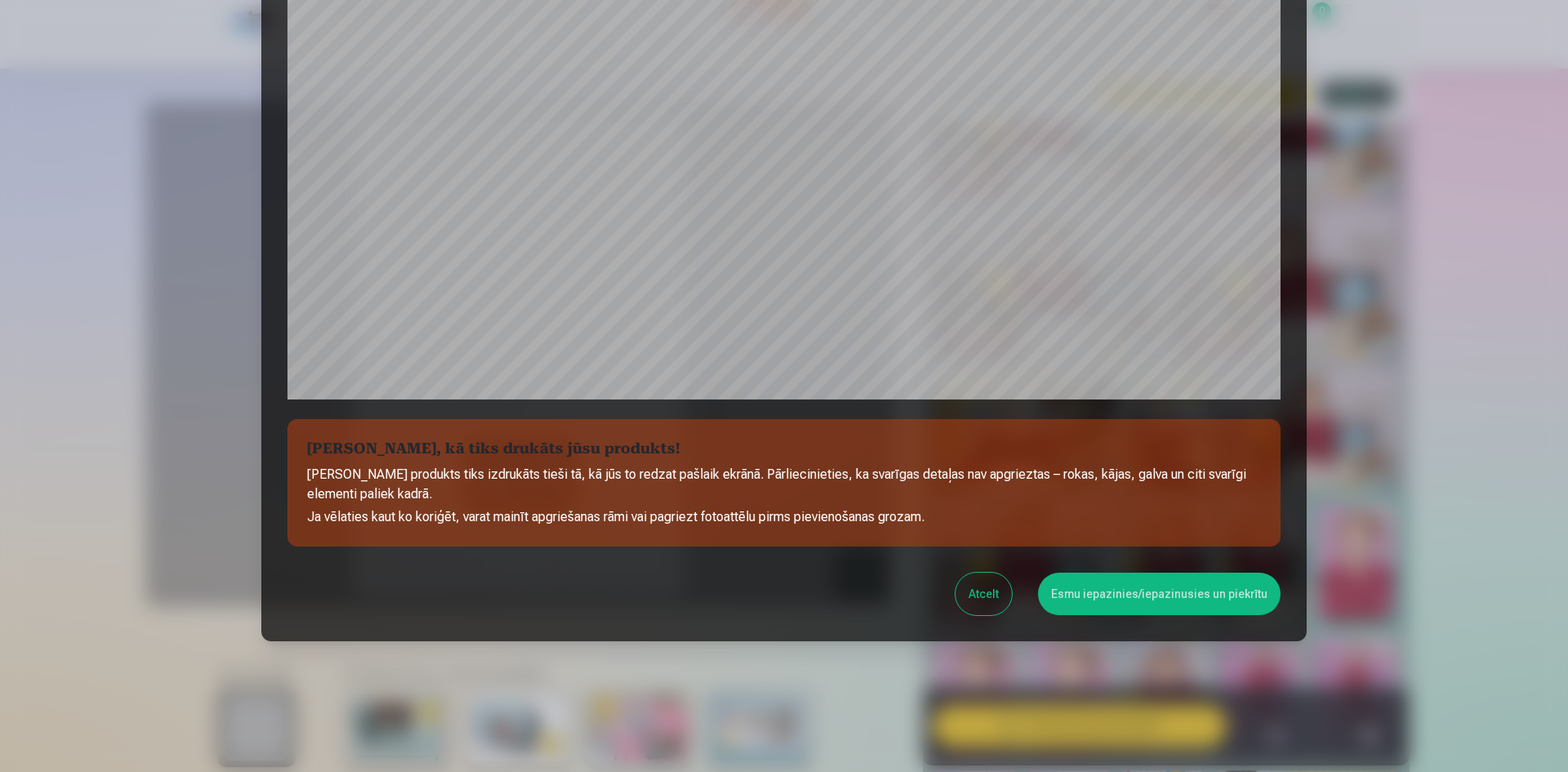
click at [1175, 594] on button "Esmu iepazinies/iepazinusies un piekrītu" at bounding box center [1160, 594] width 243 height 43
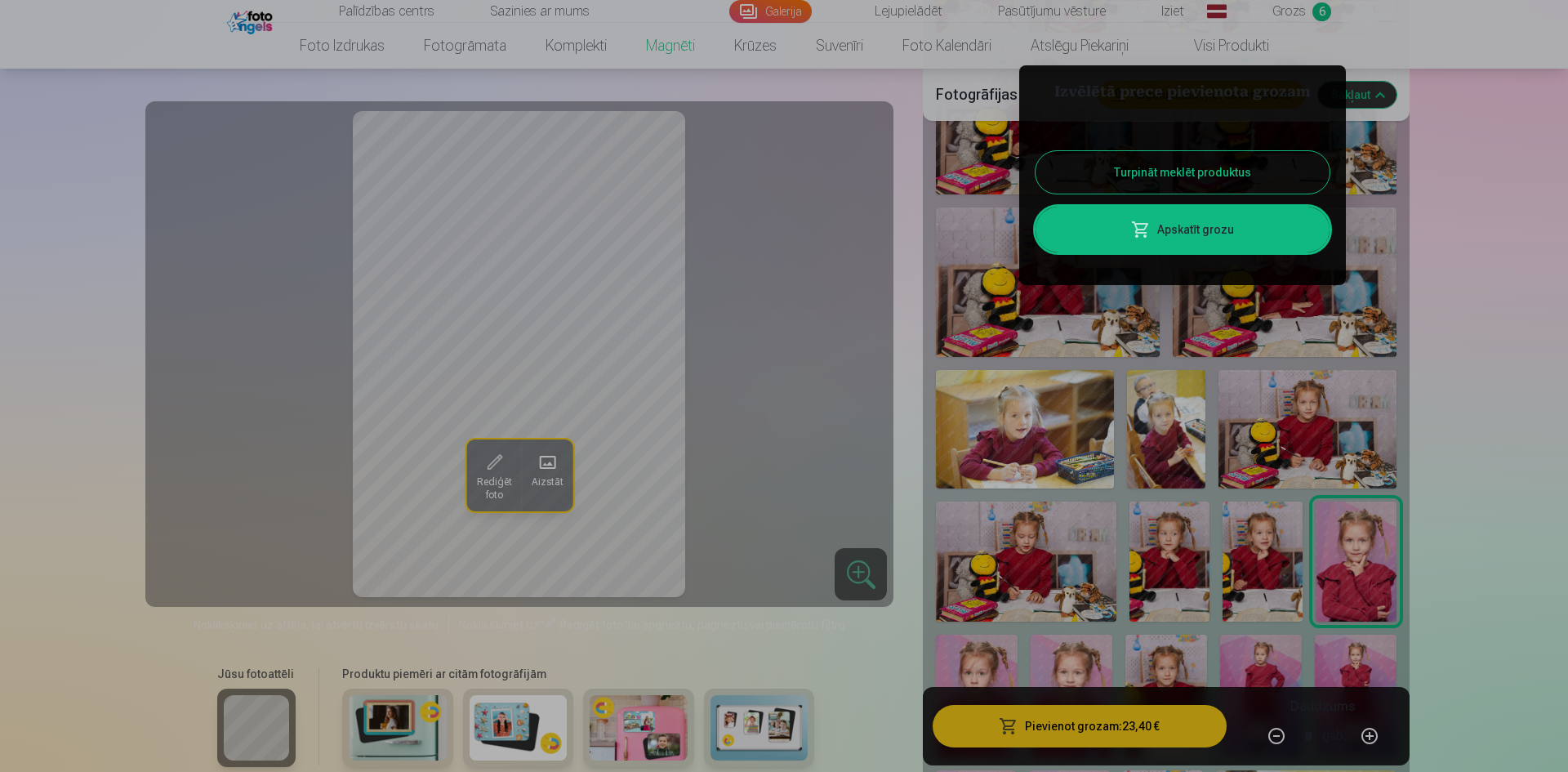
click at [1236, 233] on link "Apskatīt grozu" at bounding box center [1183, 229] width 294 height 45
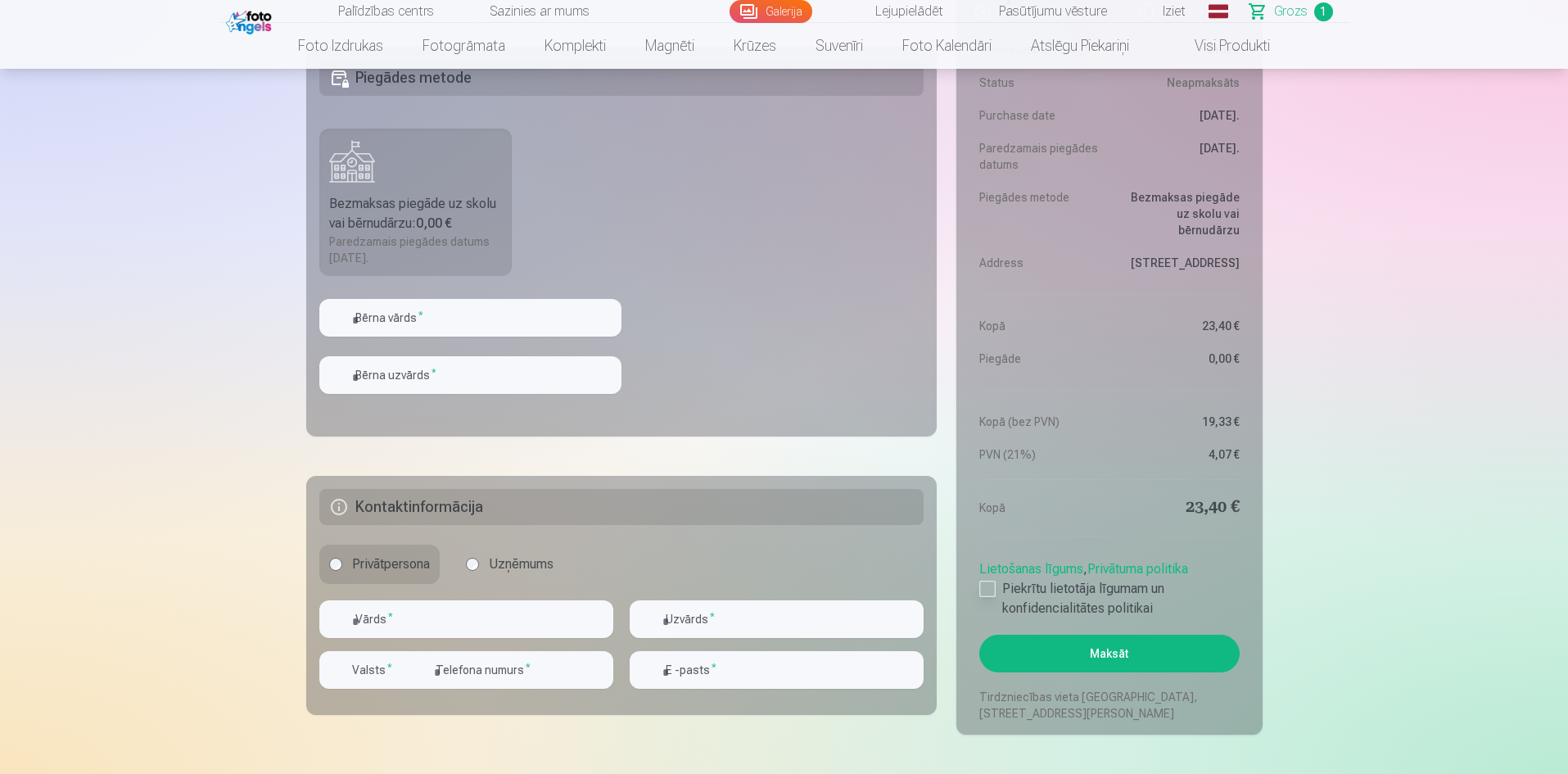
scroll to position [682, 0]
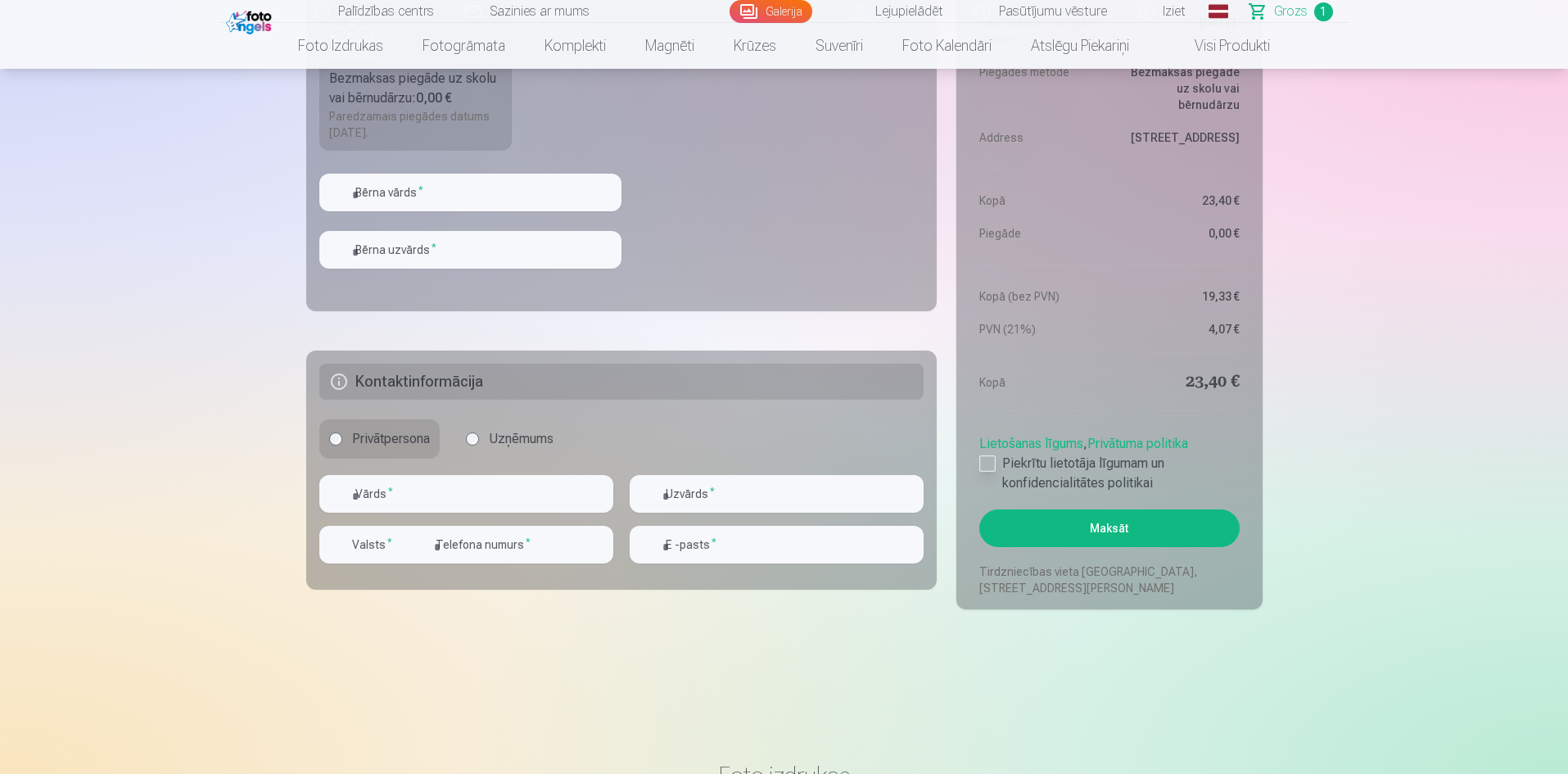
click at [994, 467] on div at bounding box center [987, 464] width 17 height 17
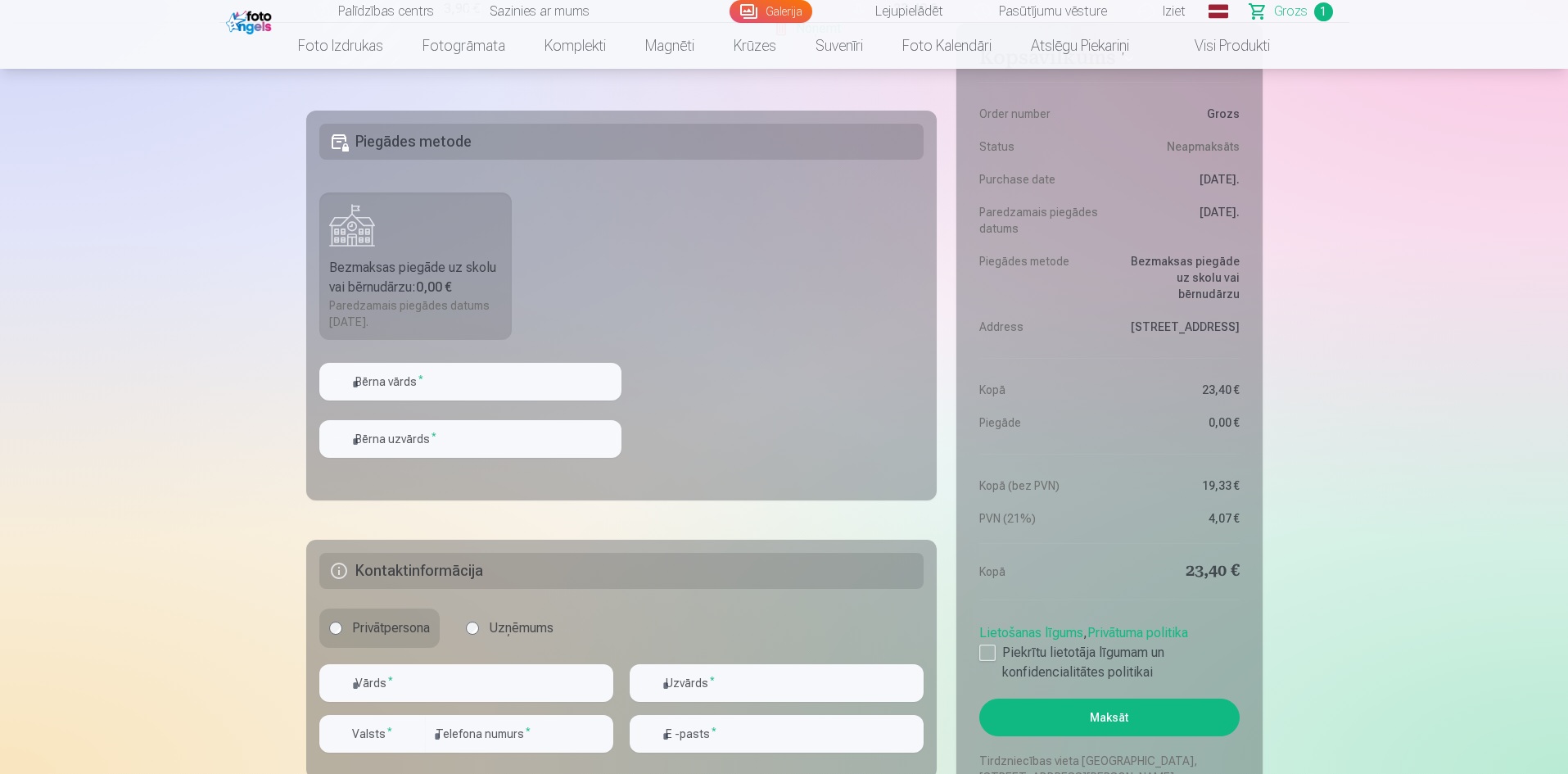
scroll to position [409, 0]
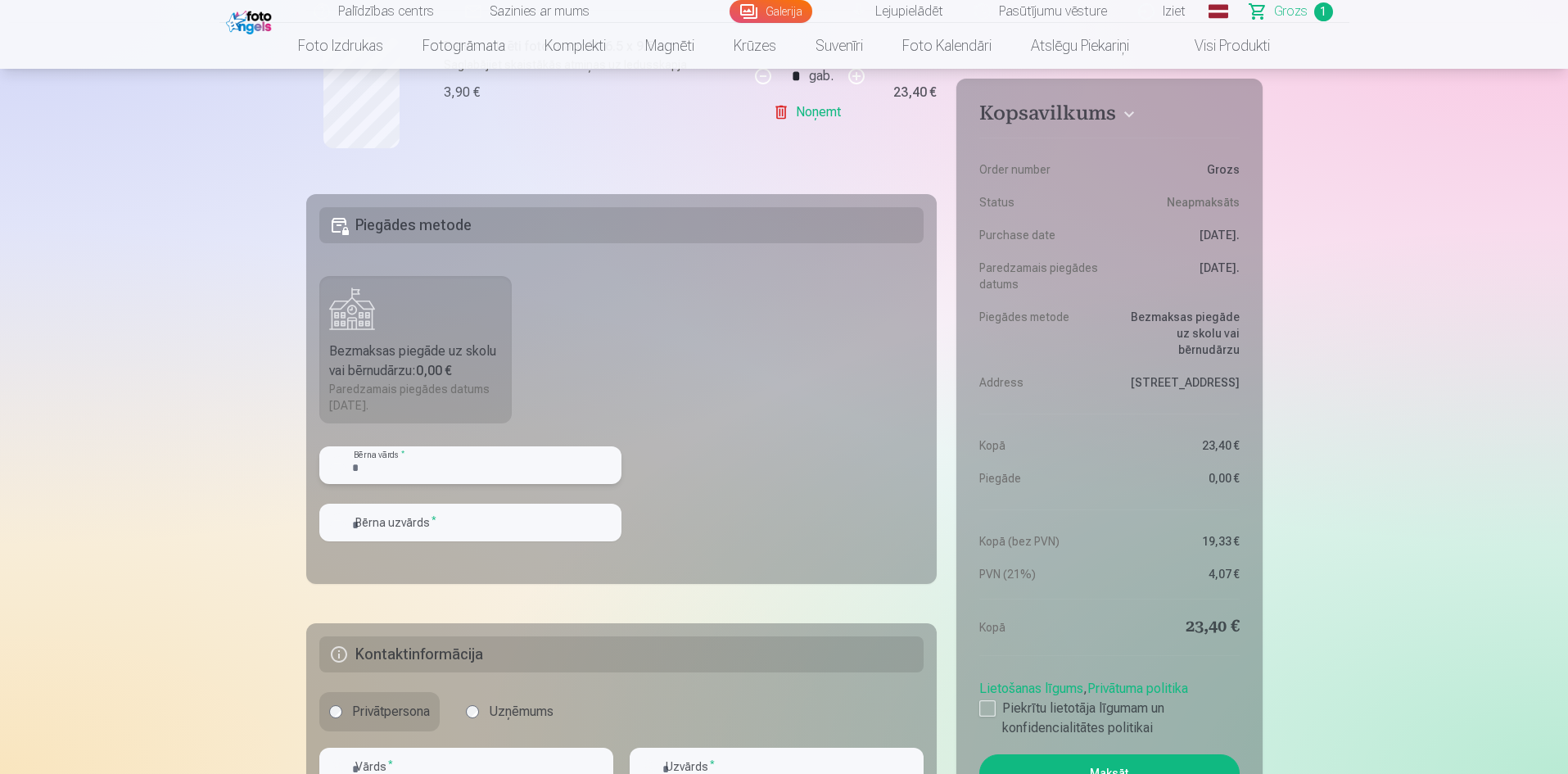
click at [419, 474] on input "text" at bounding box center [470, 465] width 302 height 38
type input "****"
click at [473, 514] on input "text" at bounding box center [470, 522] width 302 height 38
click at [358, 516] on input "**********" at bounding box center [470, 522] width 302 height 38
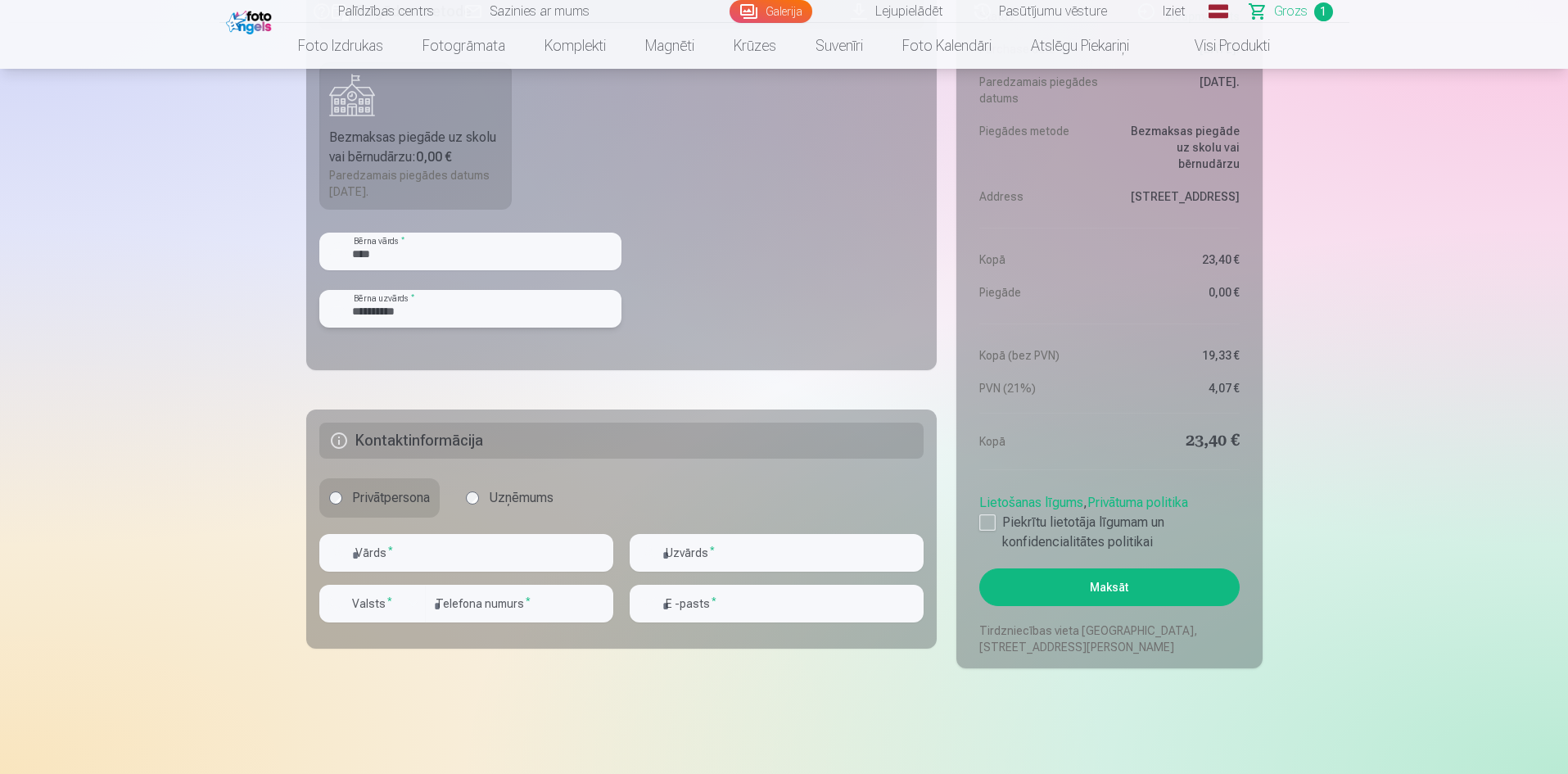
scroll to position [682, 0]
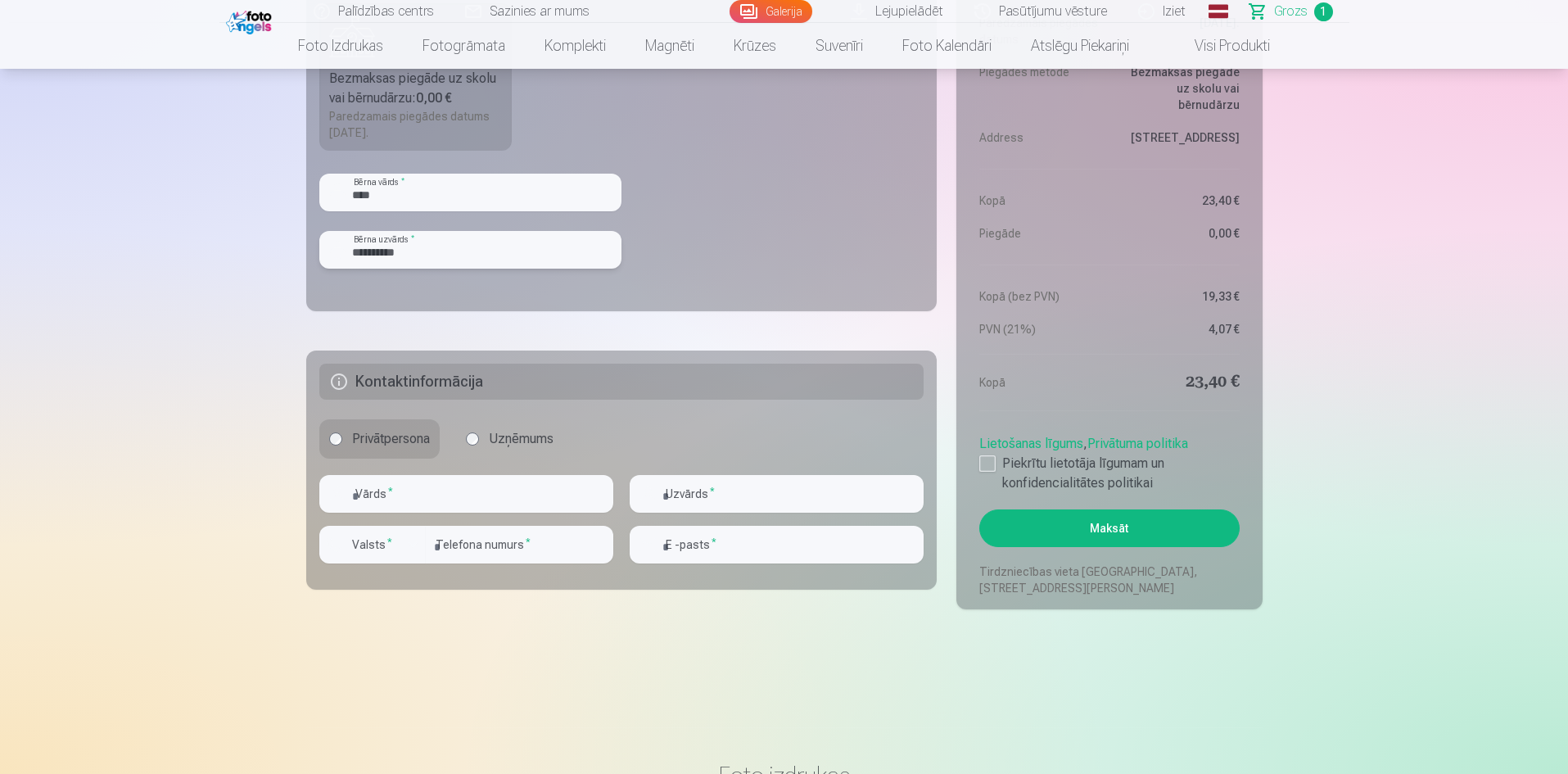
type input "**********"
click at [429, 499] on input "text" at bounding box center [466, 494] width 294 height 38
type input "*"
type input "********"
click at [719, 494] on input "text" at bounding box center [777, 494] width 294 height 38
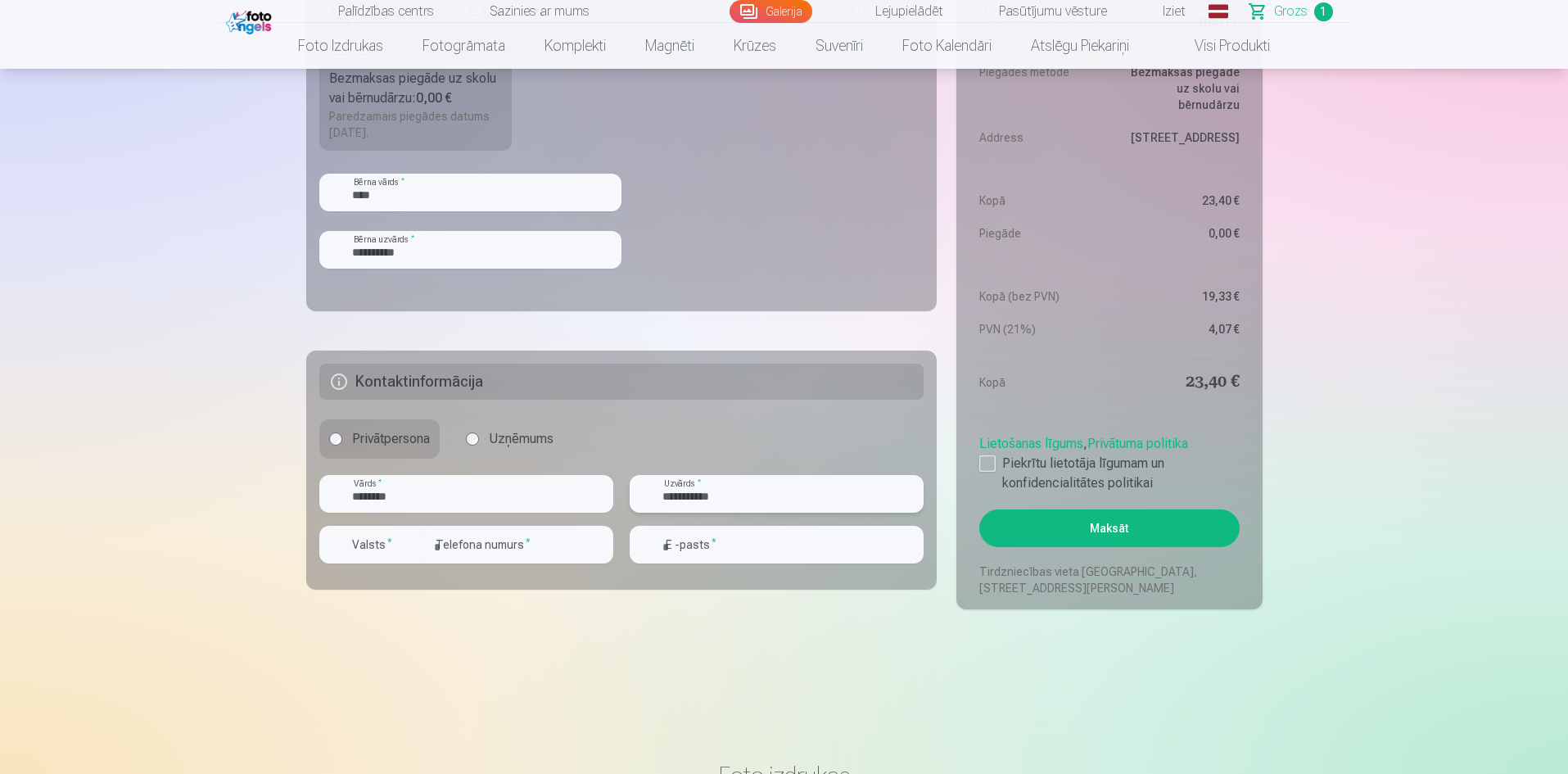
type input "**********"
click at [557, 551] on input "number" at bounding box center [520, 545] width 187 height 38
type input "********"
click at [761, 562] on input "email" at bounding box center [777, 545] width 294 height 38
type input "**********"
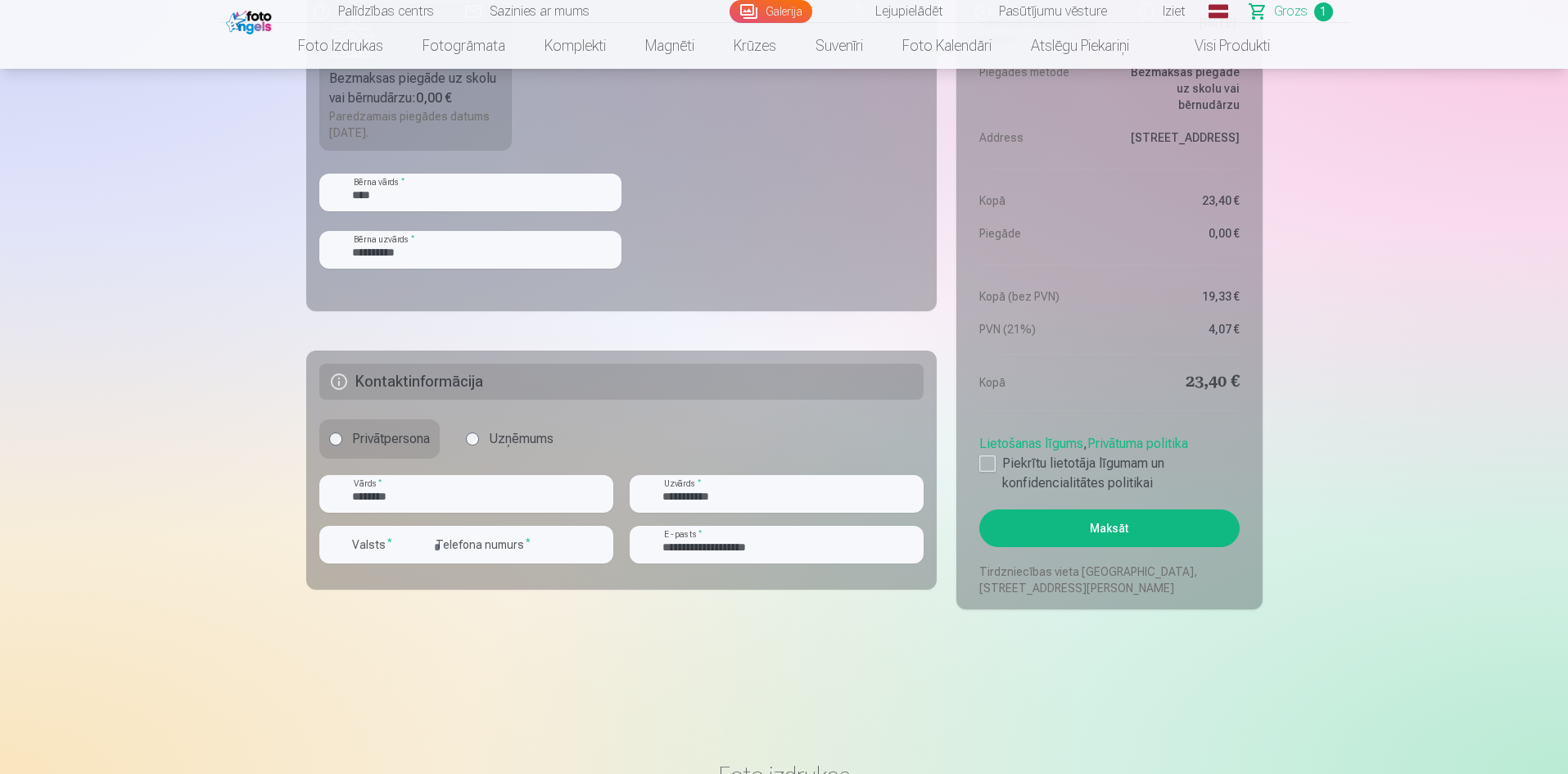
click at [1123, 539] on button "Maksāt" at bounding box center [1109, 528] width 260 height 38
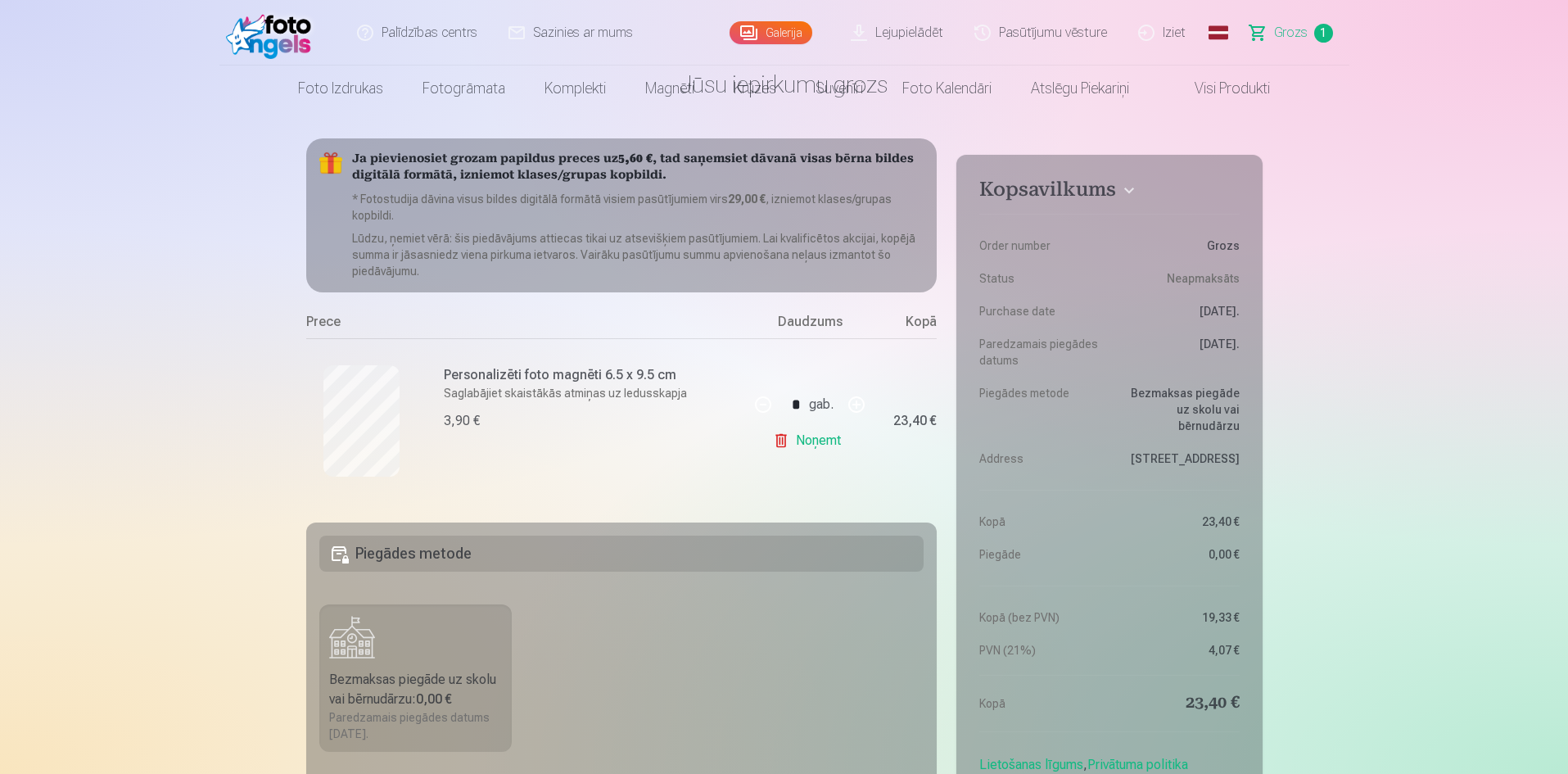
scroll to position [136, 0]
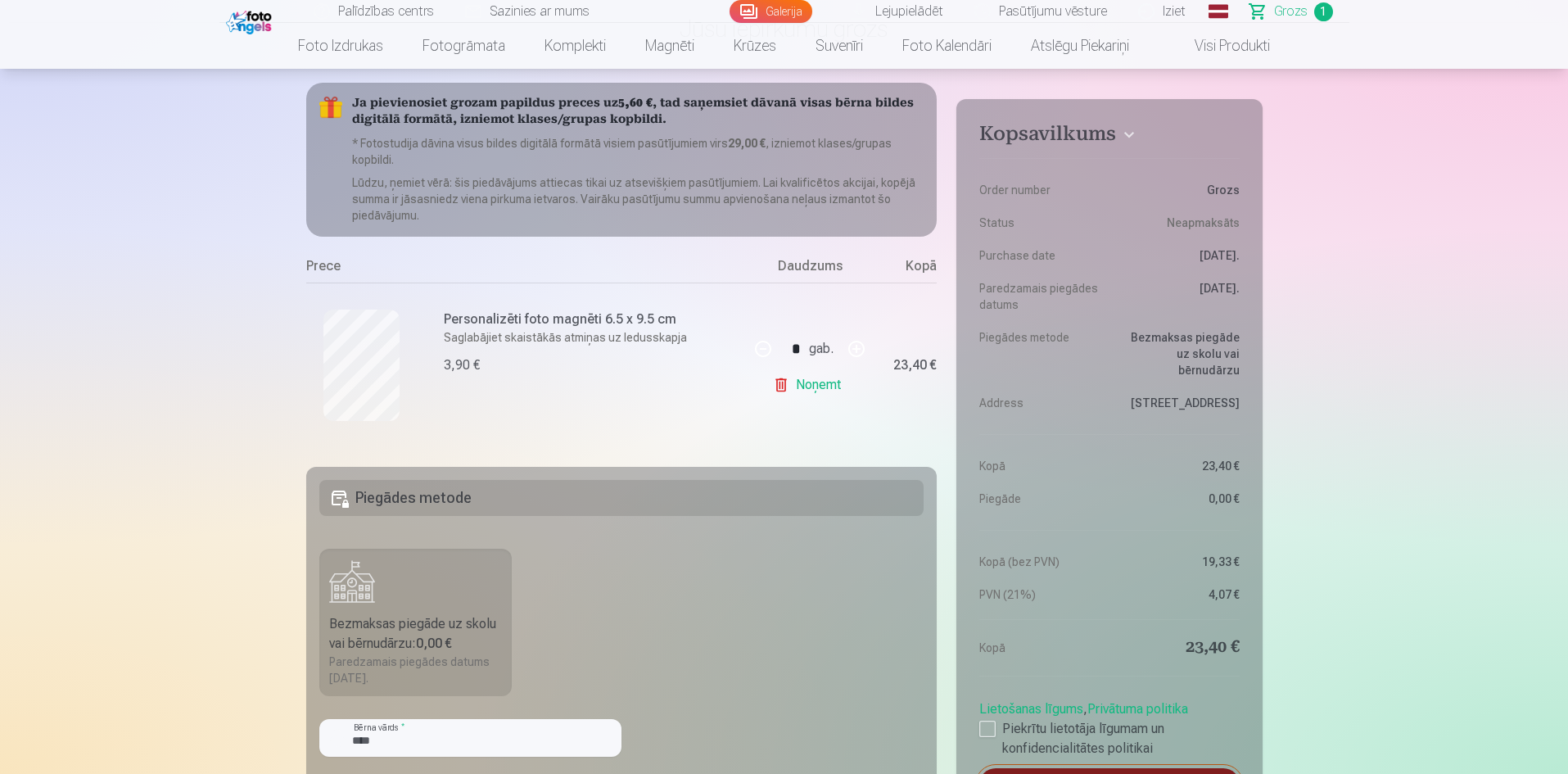
click at [826, 505] on h5 "Piegādes metode" at bounding box center [622, 497] width 605 height 36
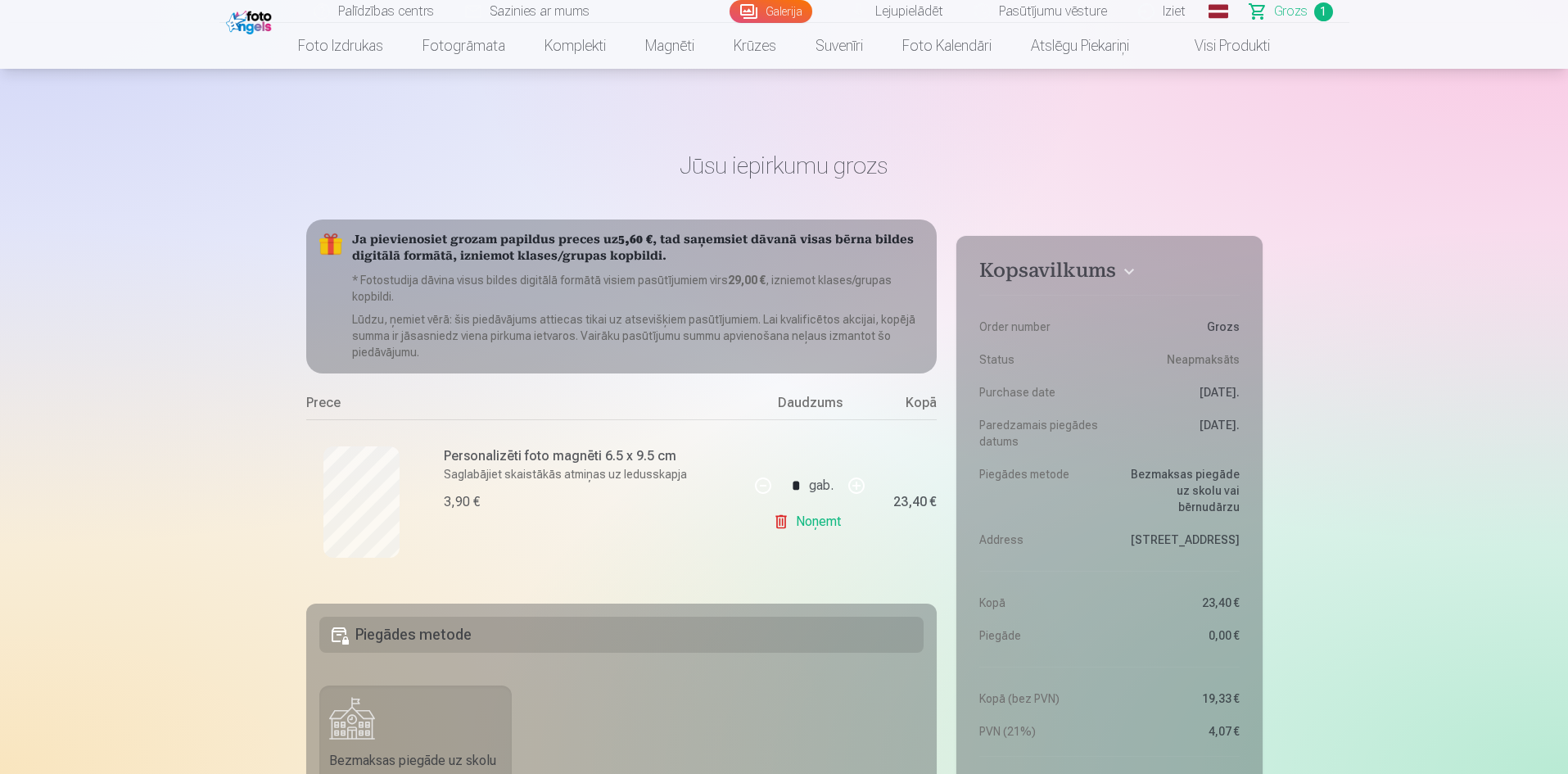
scroll to position [547, 0]
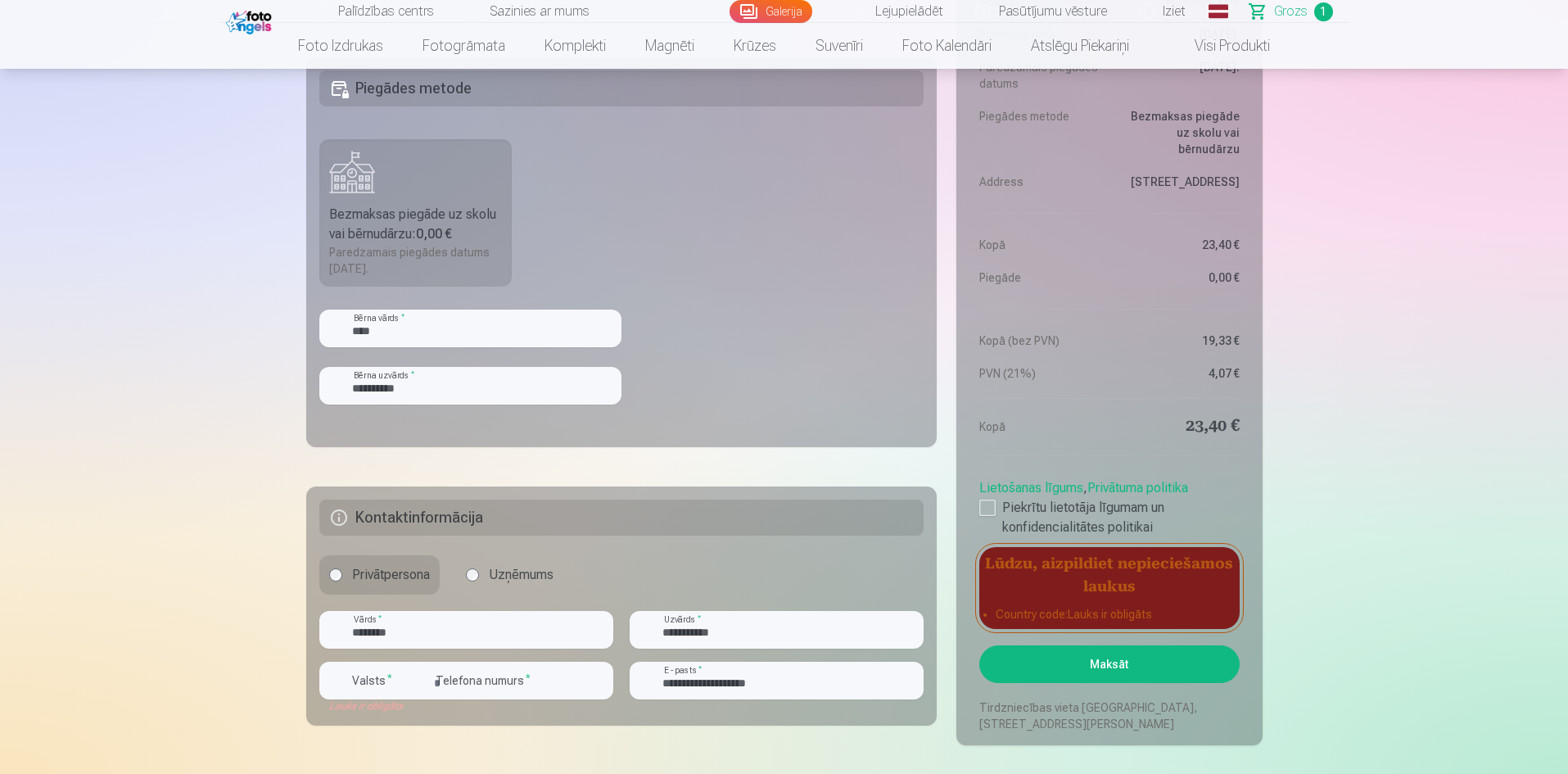
click at [1099, 658] on button "Maksāt" at bounding box center [1109, 664] width 260 height 38
click at [407, 681] on div "button" at bounding box center [412, 680] width 19 height 19
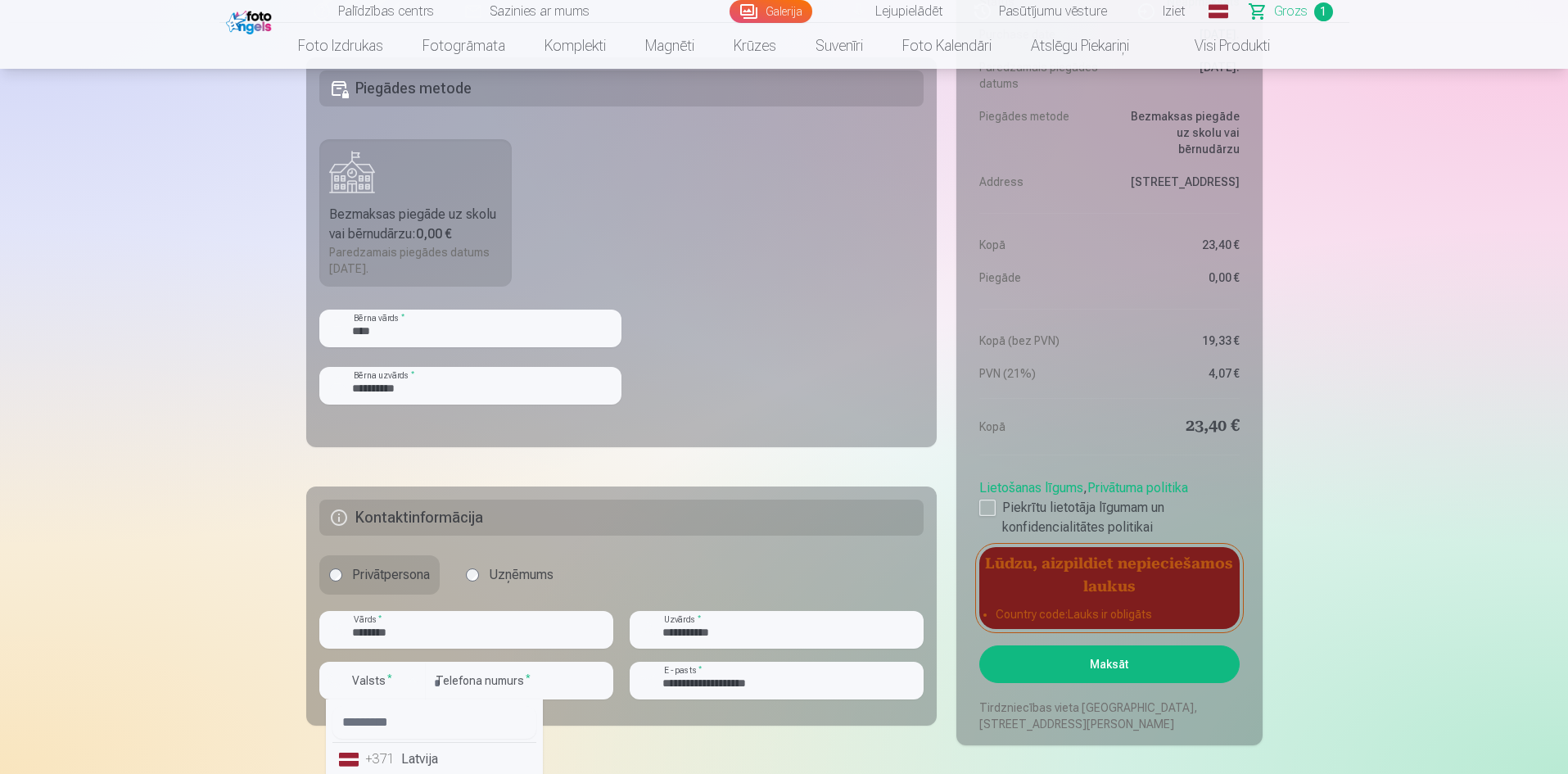
click at [443, 758] on li "+371 Latvija" at bounding box center [434, 758] width 204 height 32
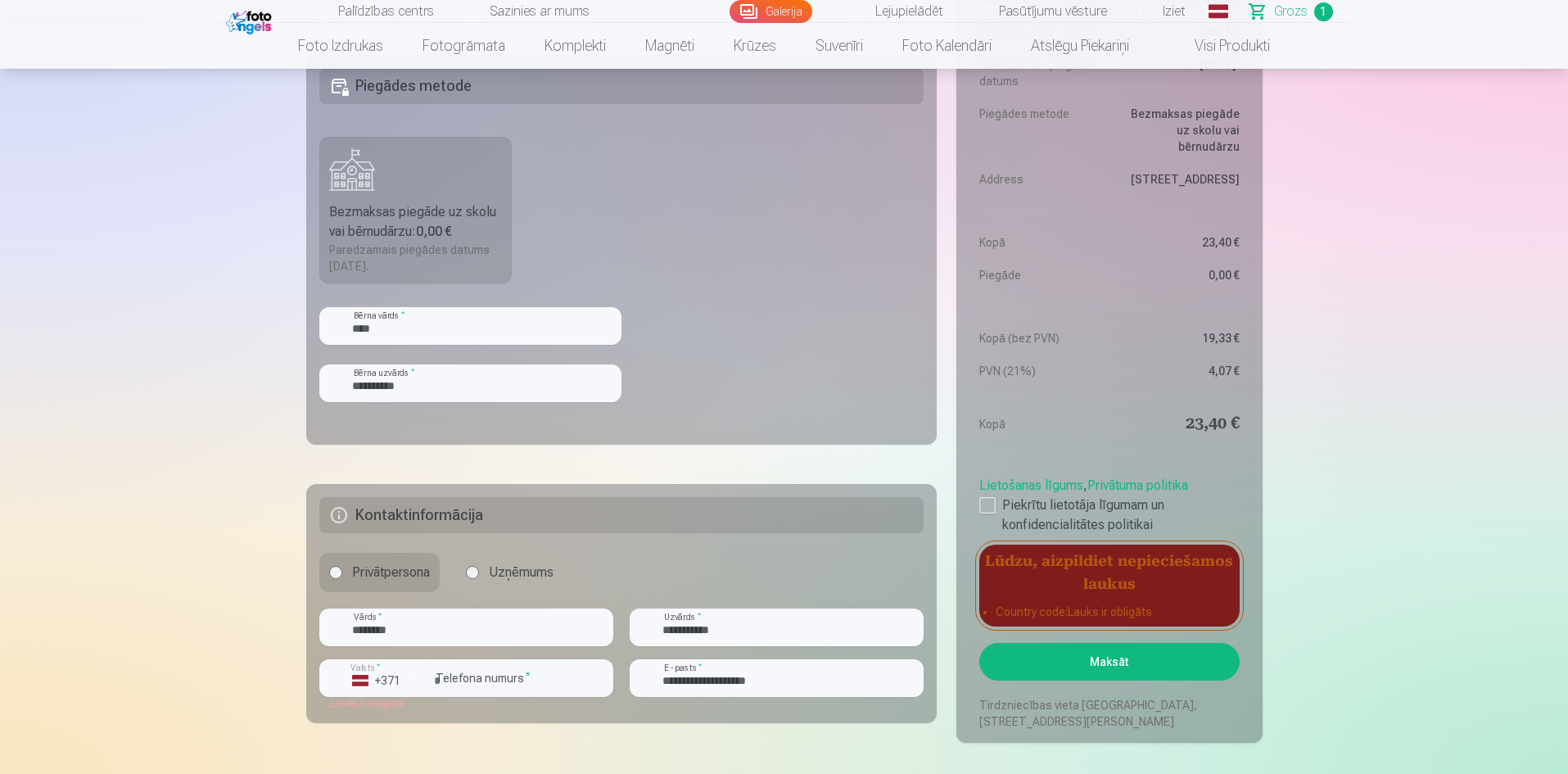
click at [1086, 674] on button "Maksāt" at bounding box center [1109, 662] width 260 height 38
